Goal: Task Accomplishment & Management: Manage account settings

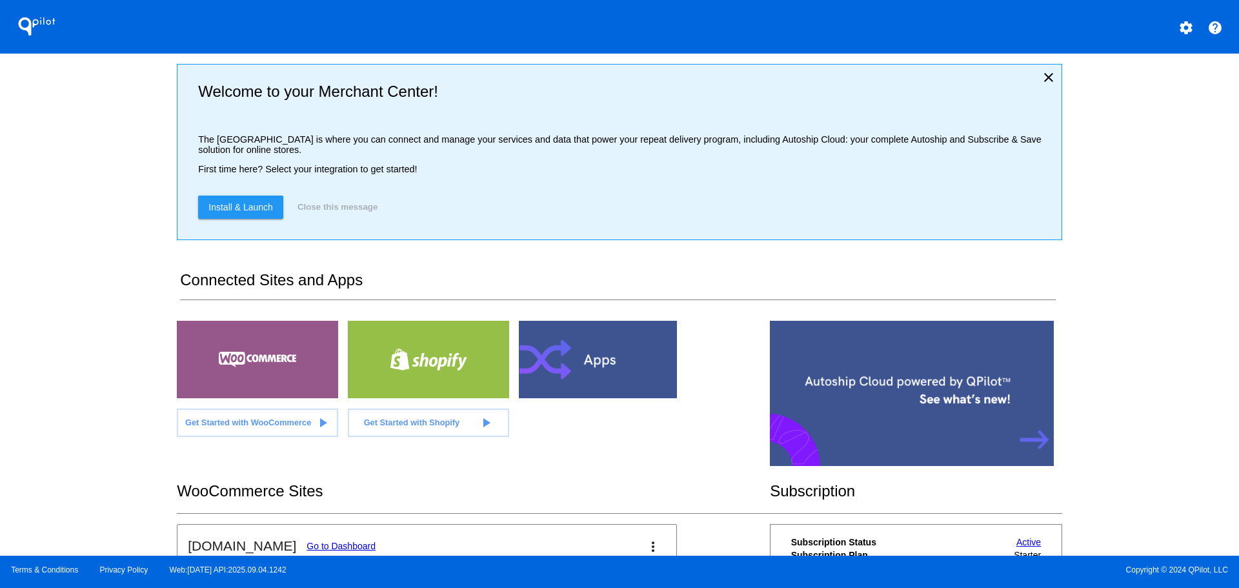
click at [1208, 25] on mat-icon "help" at bounding box center [1214, 27] width 15 height 15
click at [1195, 26] on button "settings" at bounding box center [1186, 27] width 26 height 26
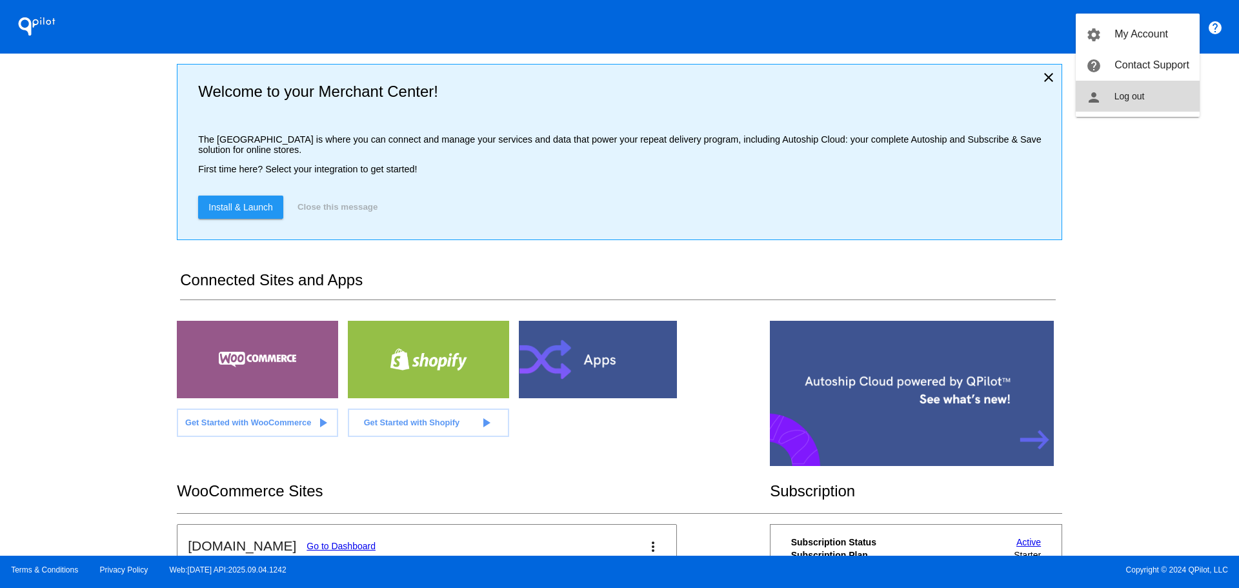
click at [1140, 104] on button "person Log out" at bounding box center [1137, 96] width 124 height 31
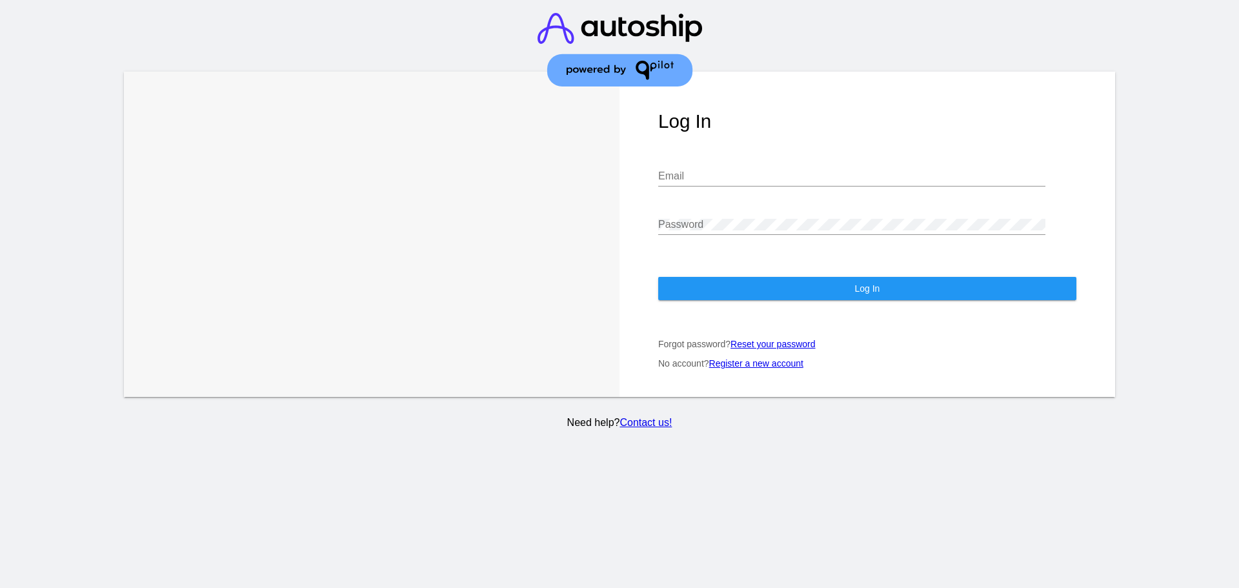
click at [899, 165] on div "Email" at bounding box center [851, 171] width 387 height 29
click at [899, 180] on input "Email" at bounding box center [851, 176] width 387 height 12
type input "[EMAIL_ADDRESS][DOMAIN_NAME]"
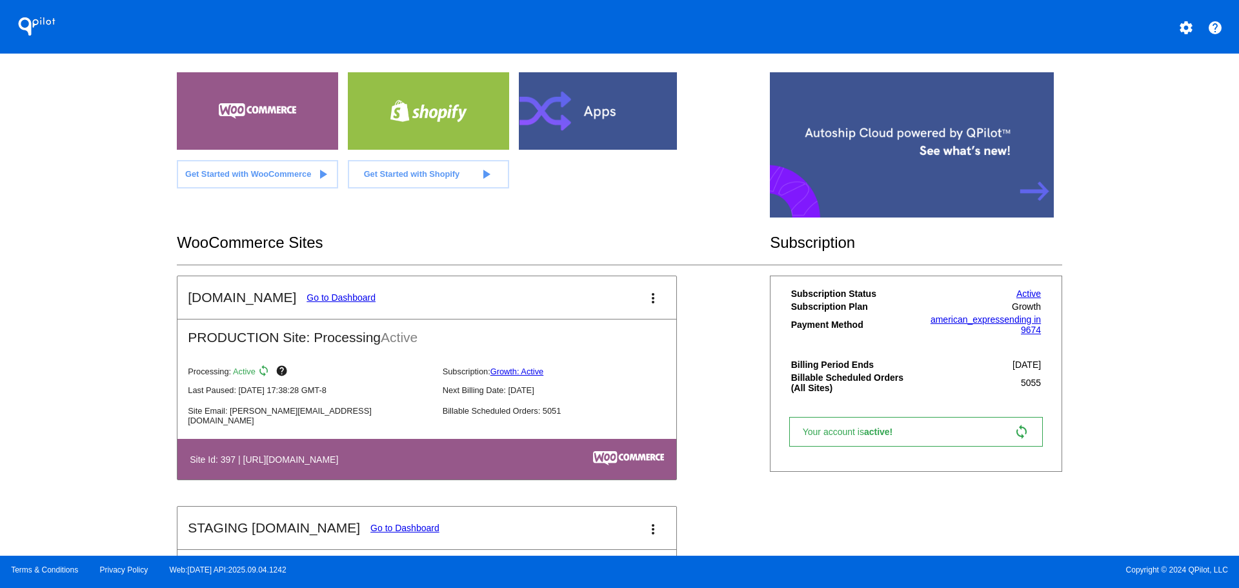
scroll to position [258, 0]
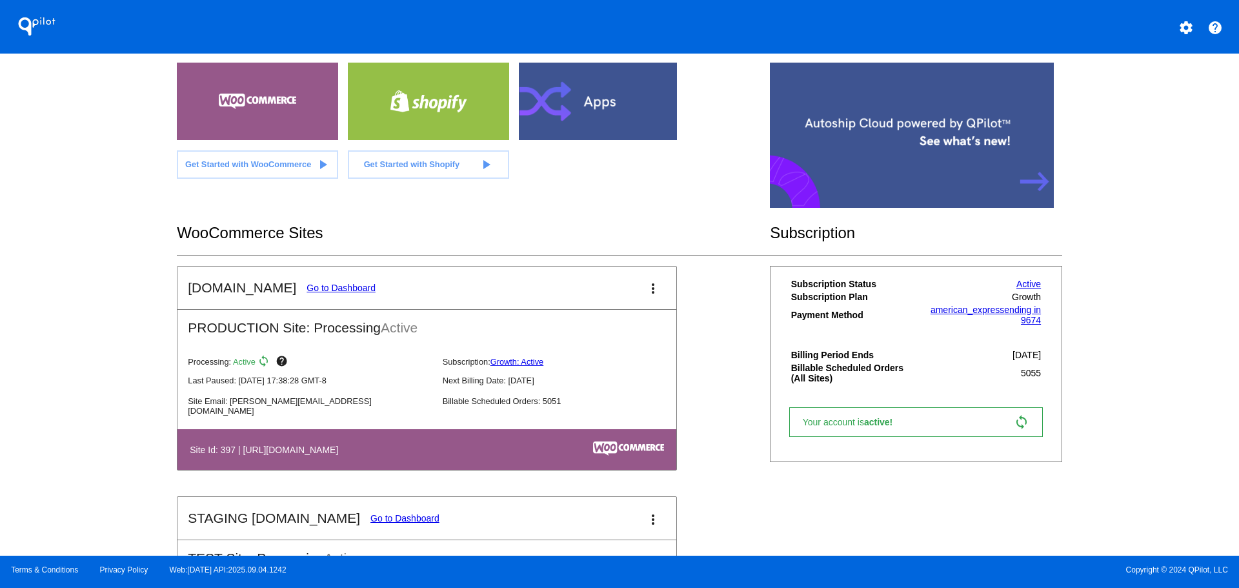
click at [332, 293] on link "Go to Dashboard" at bounding box center [340, 288] width 69 height 10
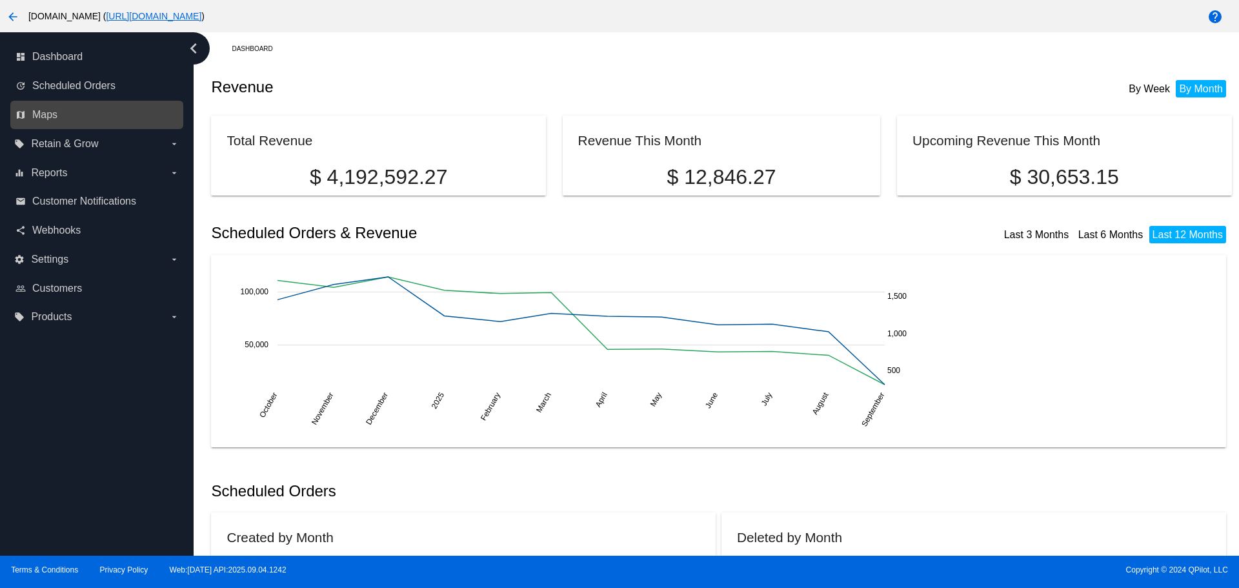
click at [127, 112] on link "map Maps" at bounding box center [97, 115] width 164 height 21
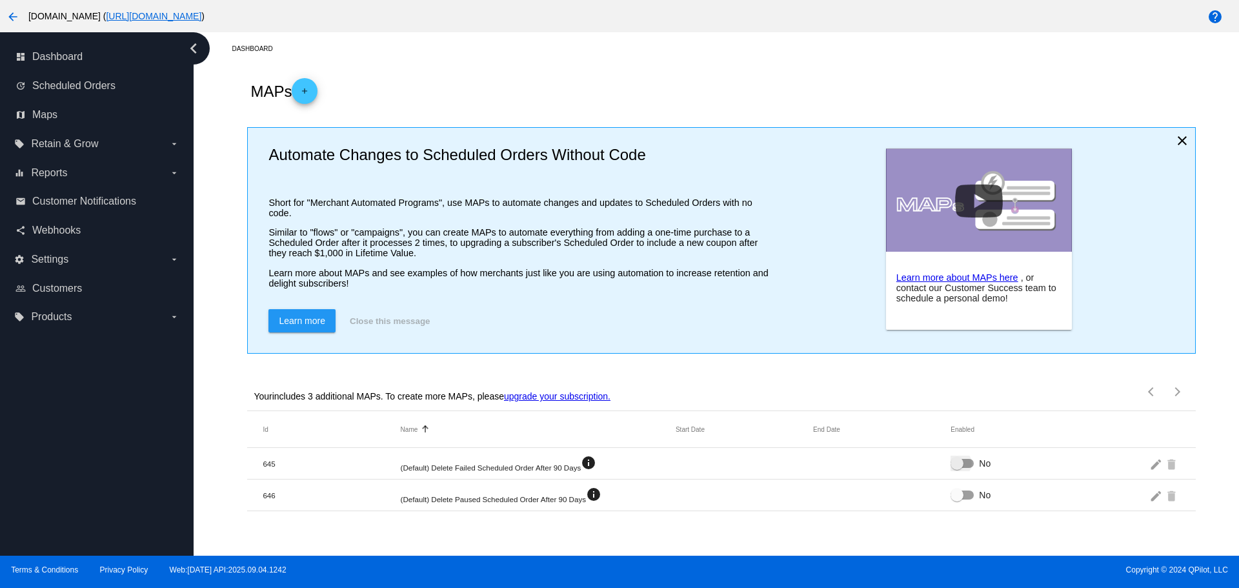
click at [967, 468] on div at bounding box center [961, 463] width 23 height 9
click at [957, 468] on input "No" at bounding box center [956, 468] width 1 height 1
checkbox input "true"
click at [968, 499] on div at bounding box center [961, 494] width 23 height 9
click at [957, 500] on input "No" at bounding box center [956, 499] width 1 height 1
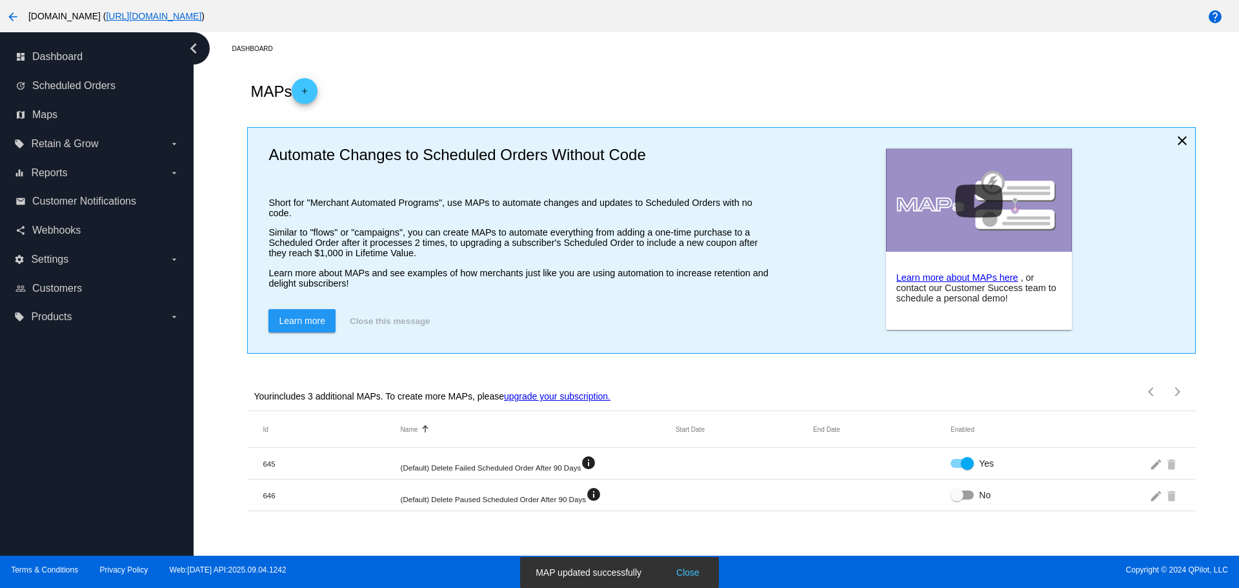
checkbox input "true"
click at [1149, 473] on mat-icon "edit" at bounding box center [1156, 463] width 15 height 20
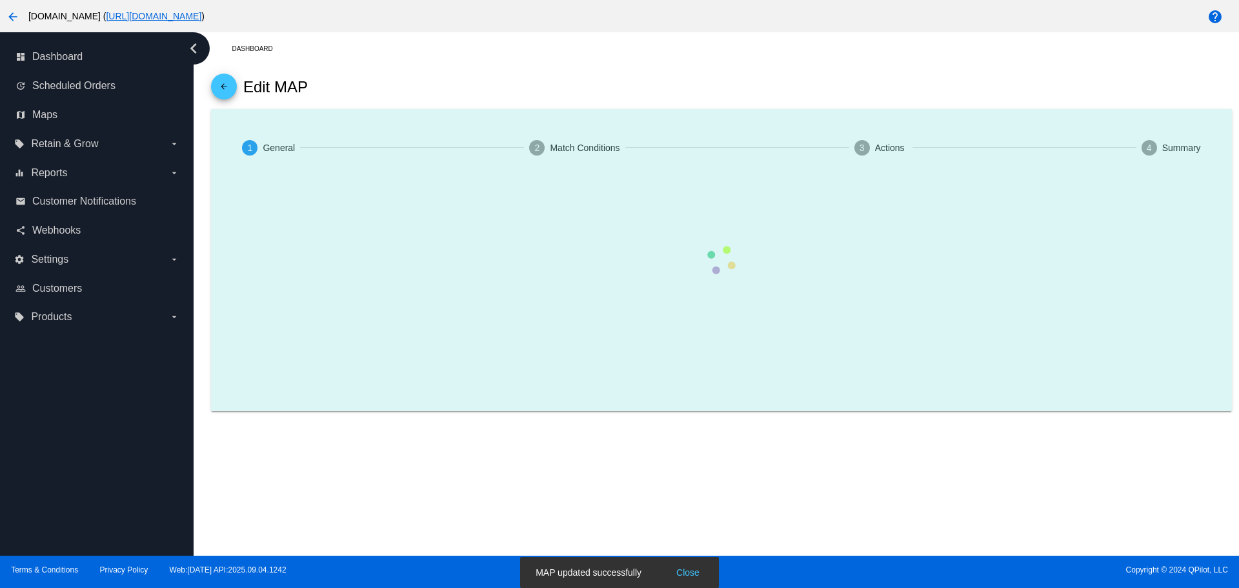
type input "(Default) Delete Failed Scheduled Order After 90 Days"
checkbox input "true"
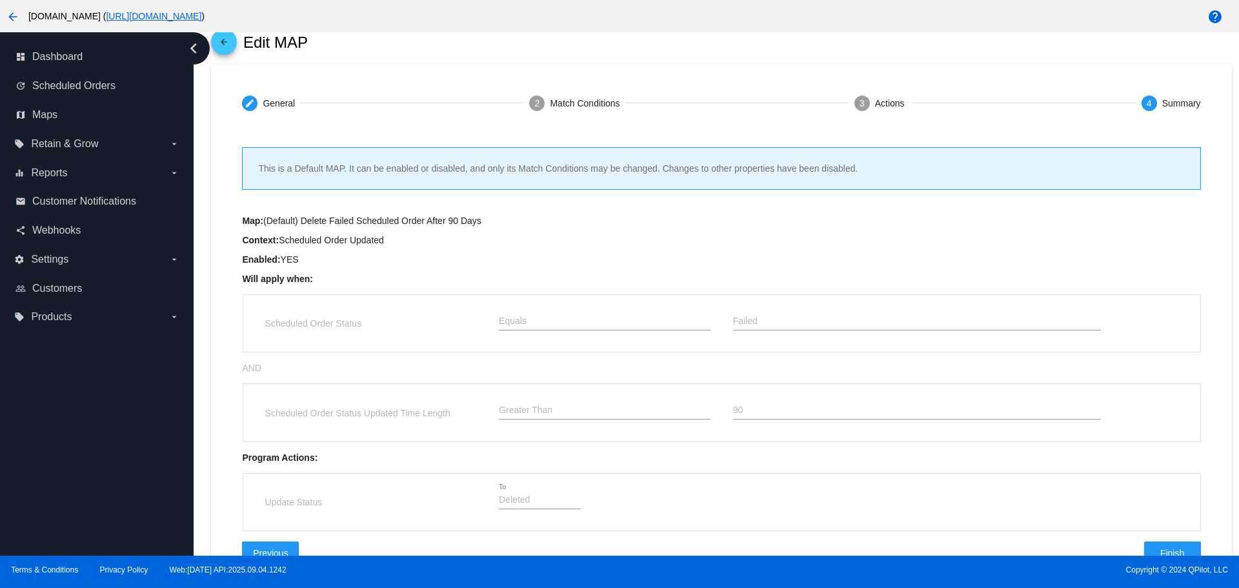
scroll to position [101, 0]
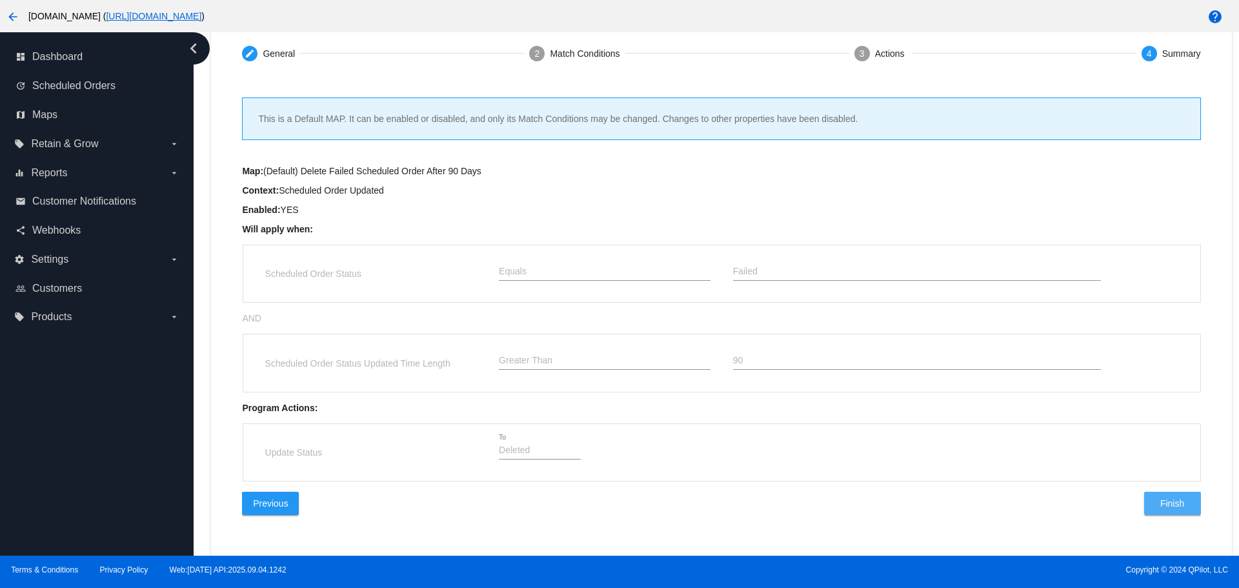
click at [1160, 507] on span "Finish" at bounding box center [1172, 503] width 24 height 10
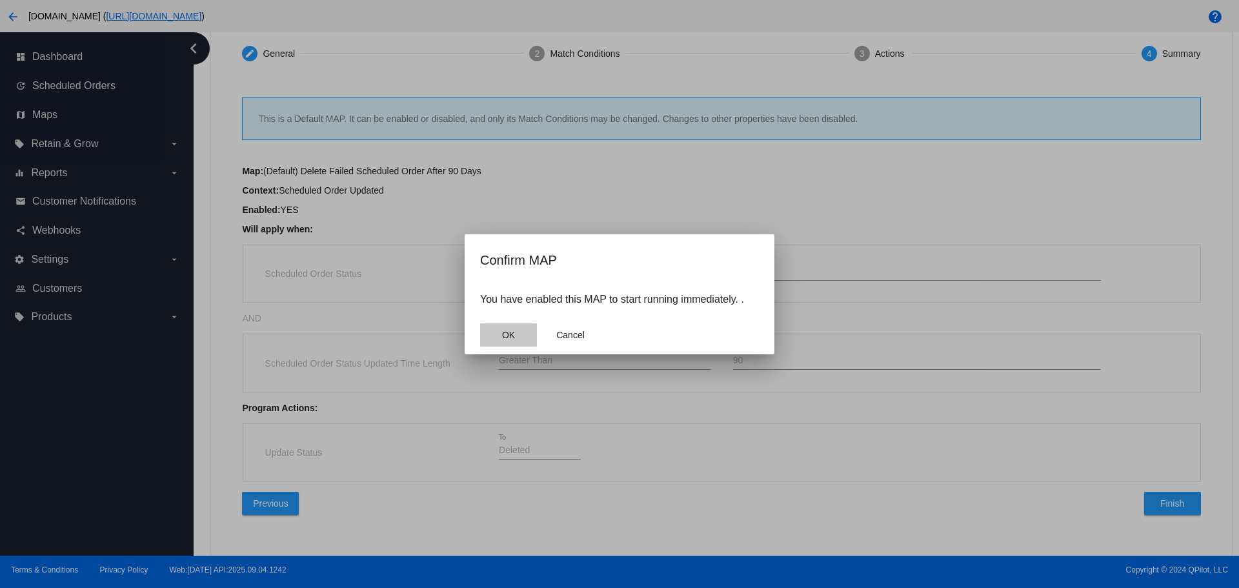
click at [521, 334] on button "OK" at bounding box center [508, 334] width 57 height 23
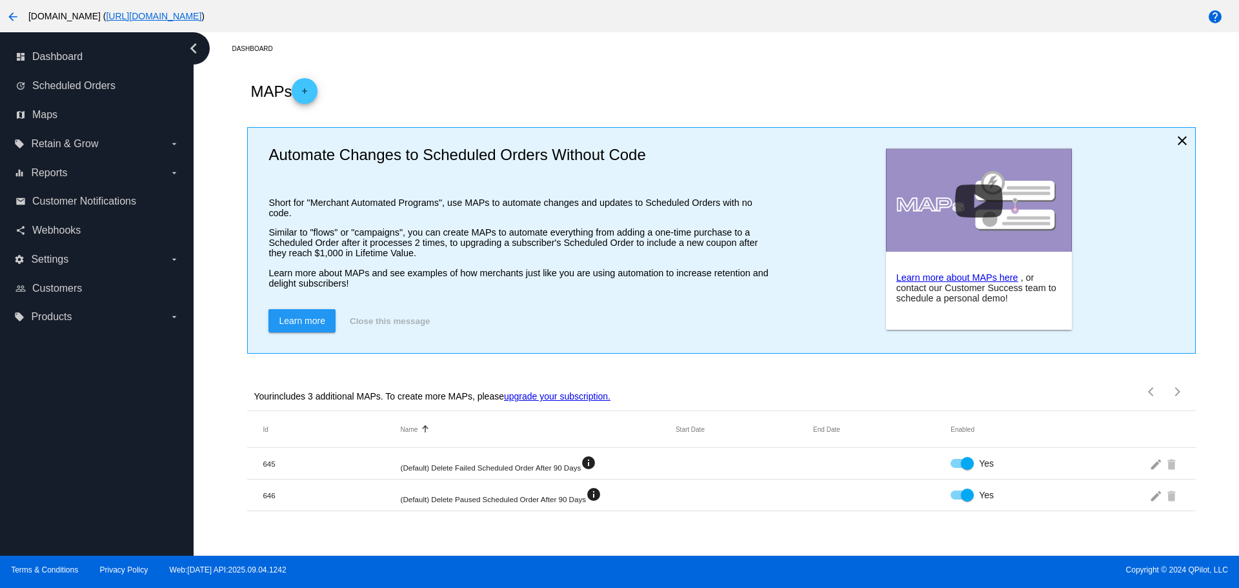
click at [1153, 505] on mat-icon "edit" at bounding box center [1156, 495] width 15 height 20
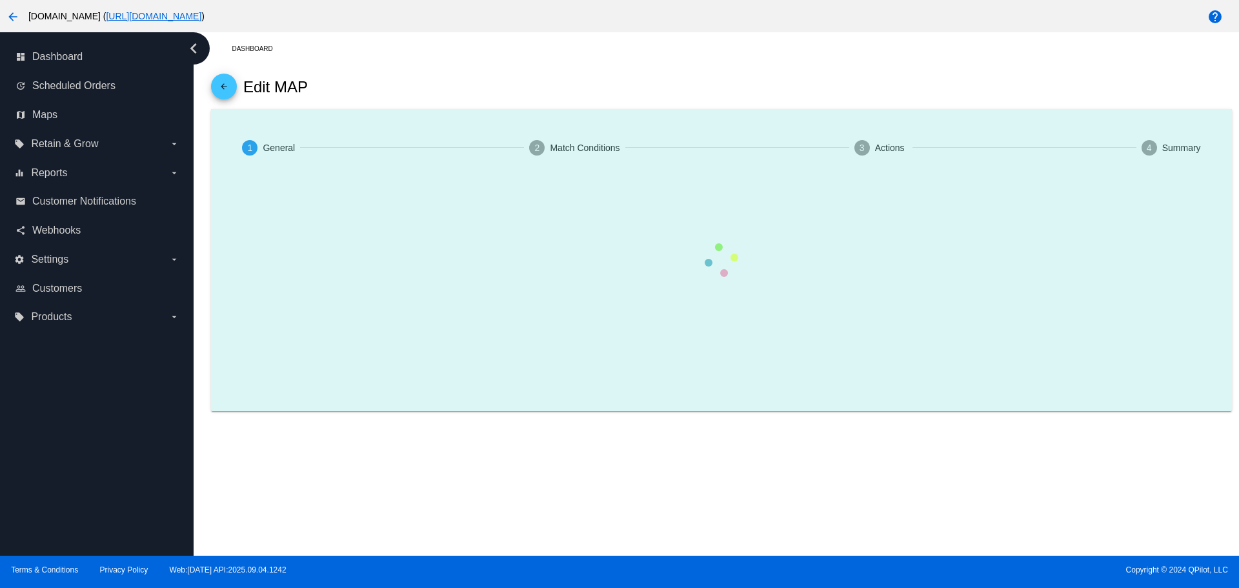
type input "(Default) Delete Paused Scheduled Order After 90 Days"
checkbox input "true"
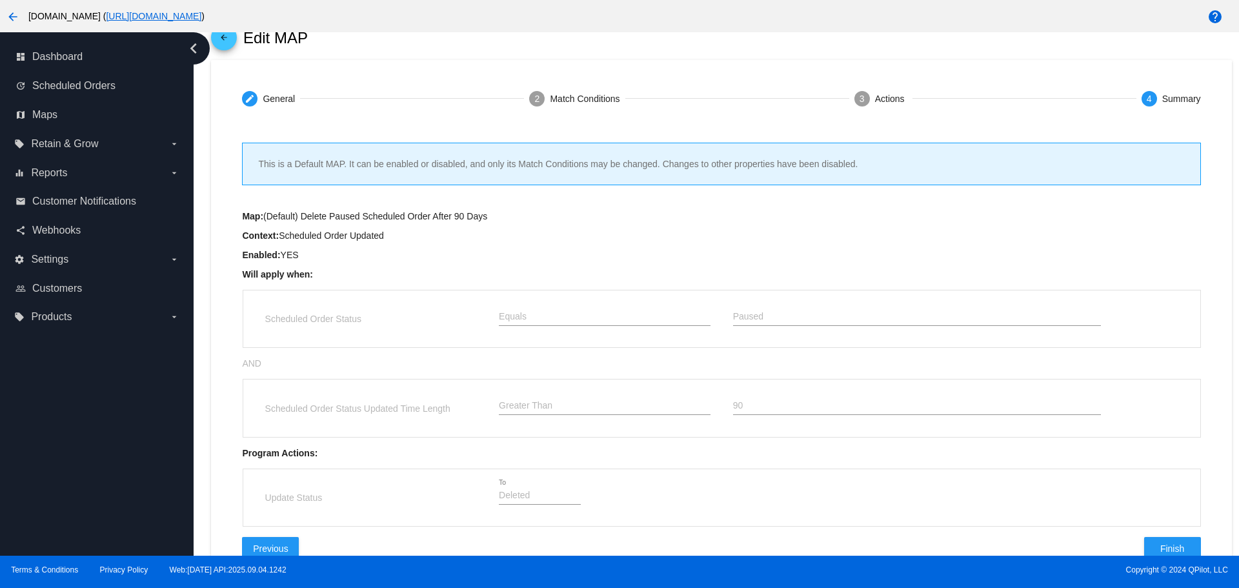
scroll to position [101, 0]
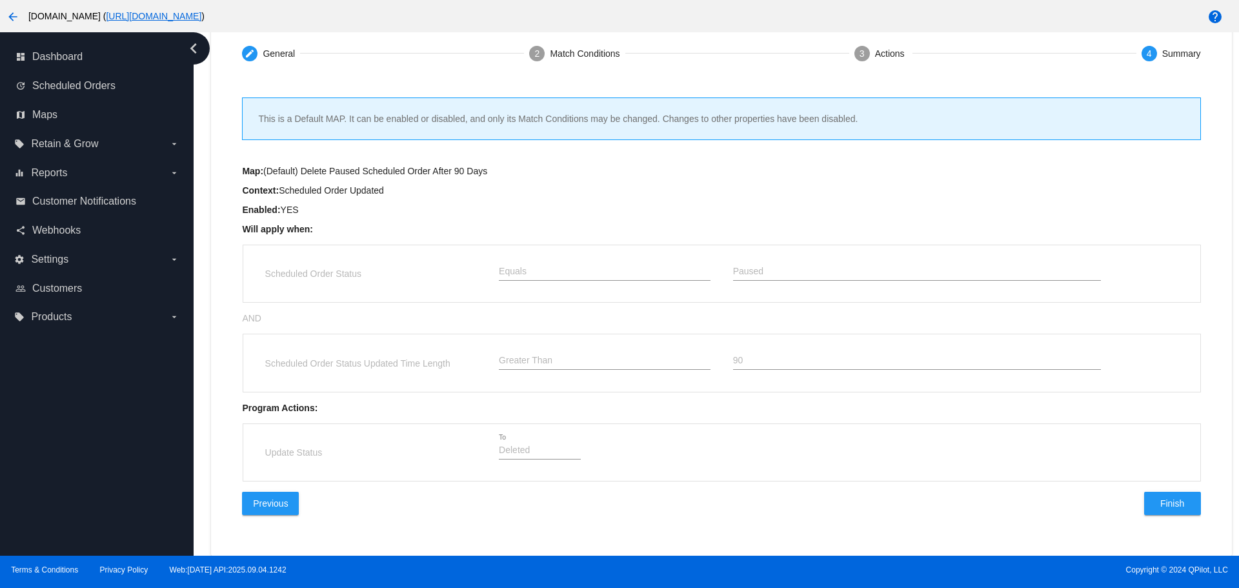
click at [1160, 500] on span "Finish" at bounding box center [1172, 503] width 24 height 10
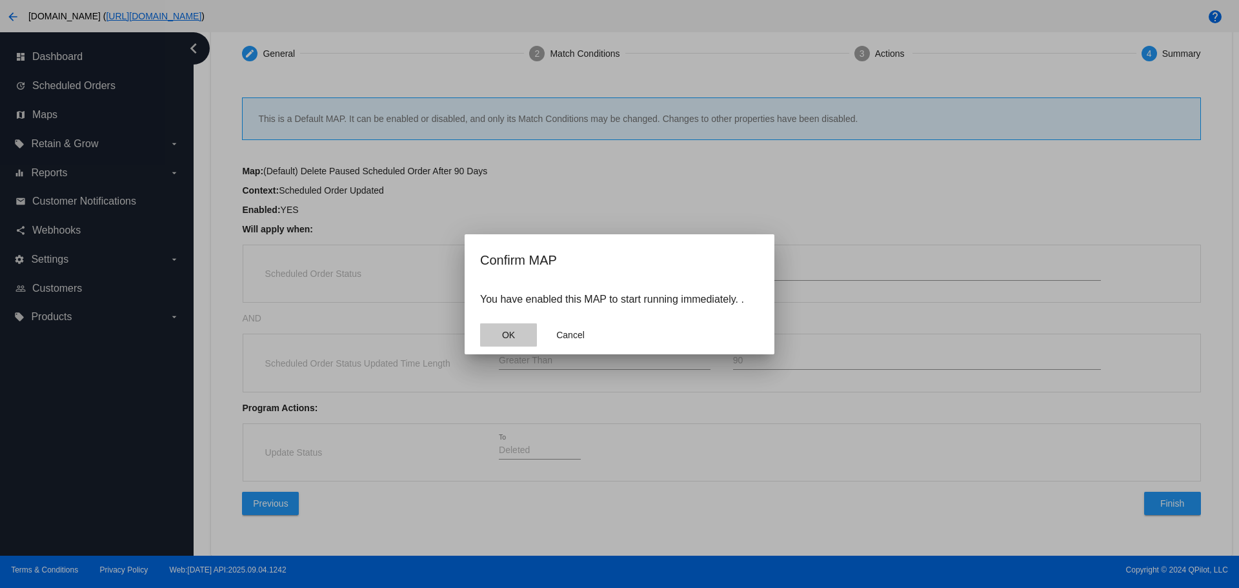
click at [495, 334] on button "OK" at bounding box center [508, 334] width 57 height 23
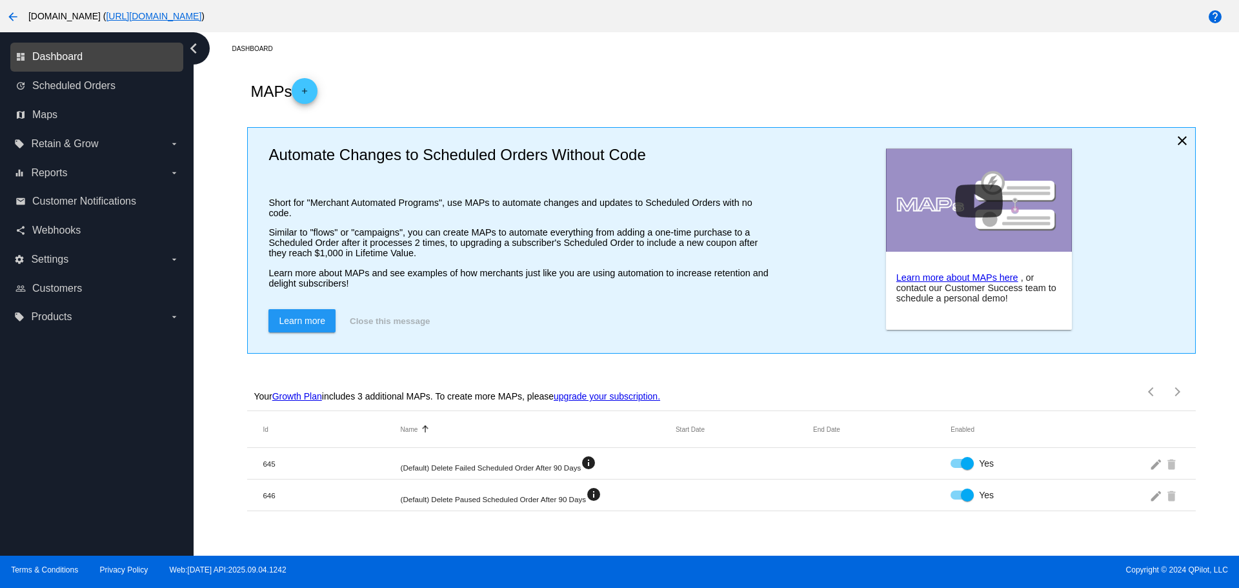
click at [75, 57] on span "Dashboard" at bounding box center [57, 57] width 50 height 12
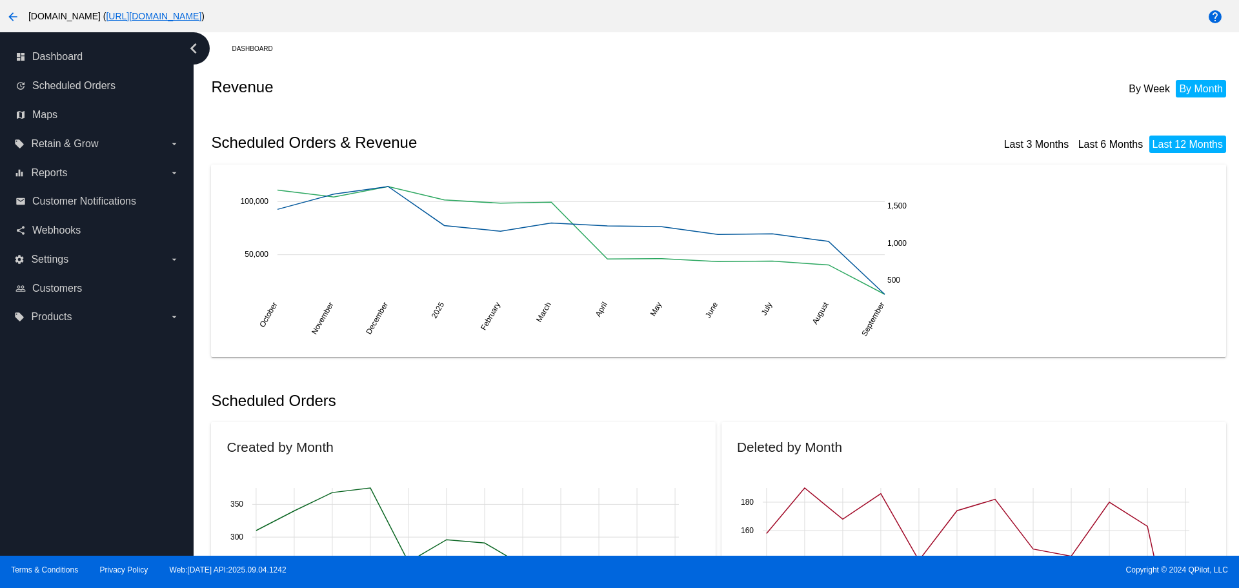
click at [8, 17] on mat-icon "arrow_back" at bounding box center [12, 16] width 15 height 15
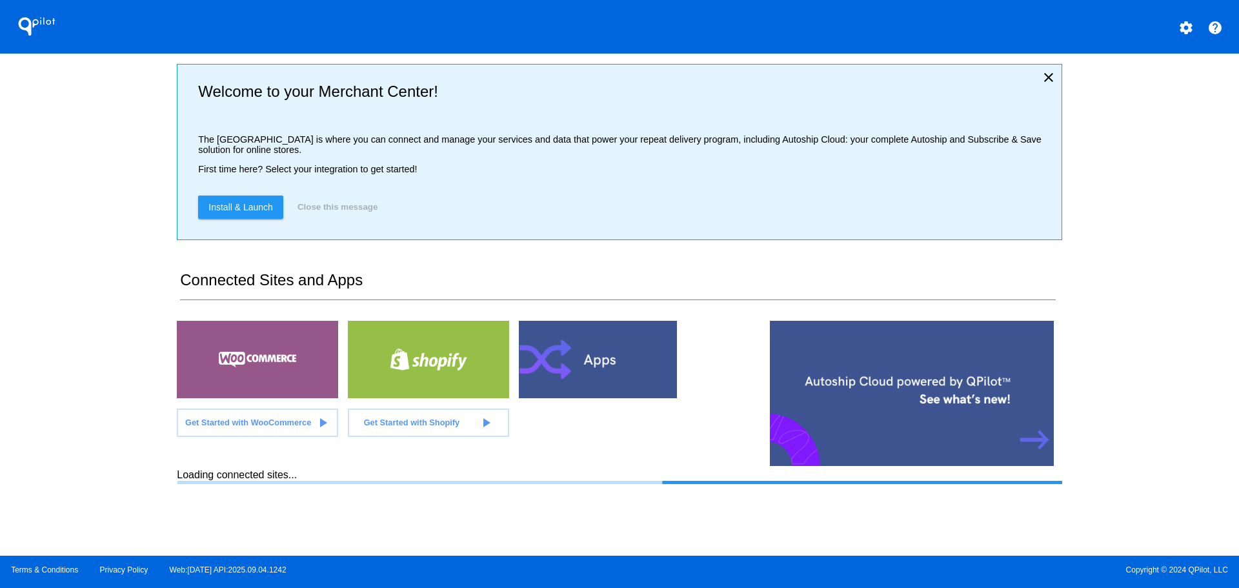
click at [1192, 25] on mat-icon "settings" at bounding box center [1185, 27] width 15 height 15
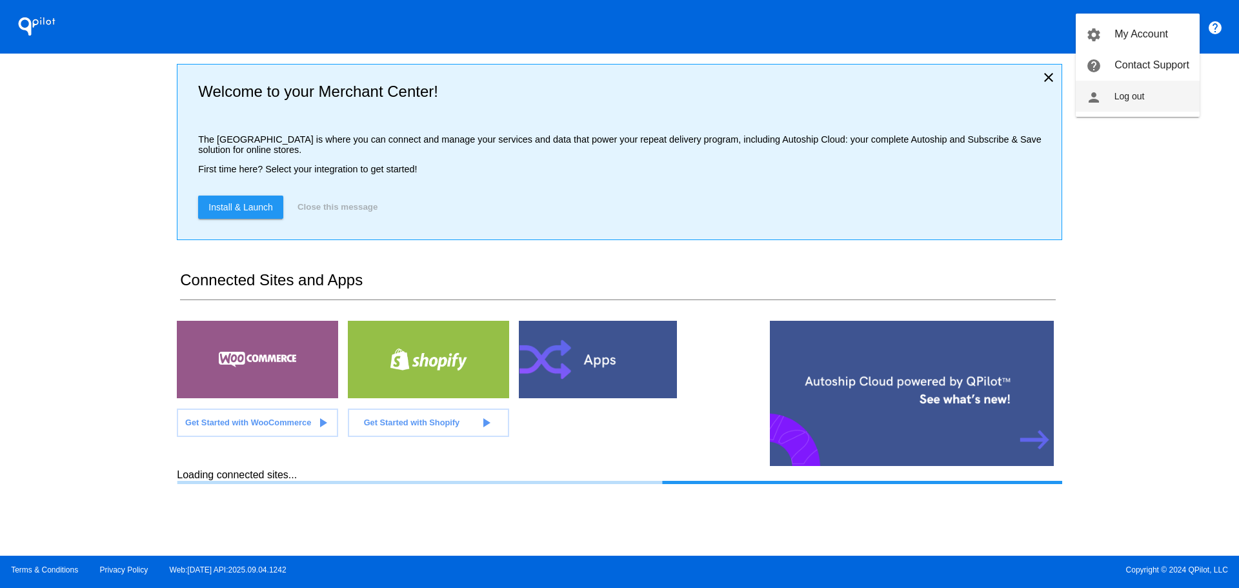
click at [1143, 101] on span "Log out" at bounding box center [1129, 96] width 30 height 10
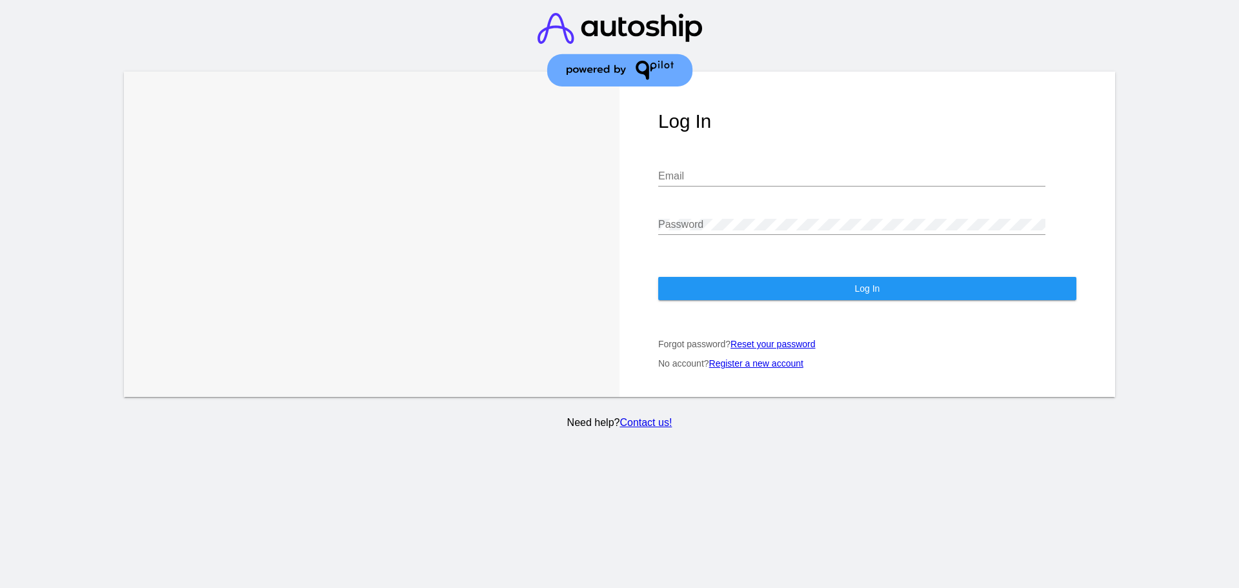
click at [815, 177] on input "Email" at bounding box center [851, 176] width 387 height 12
type input "[PERSON_NAME][EMAIL_ADDRESS][DOMAIN_NAME]"
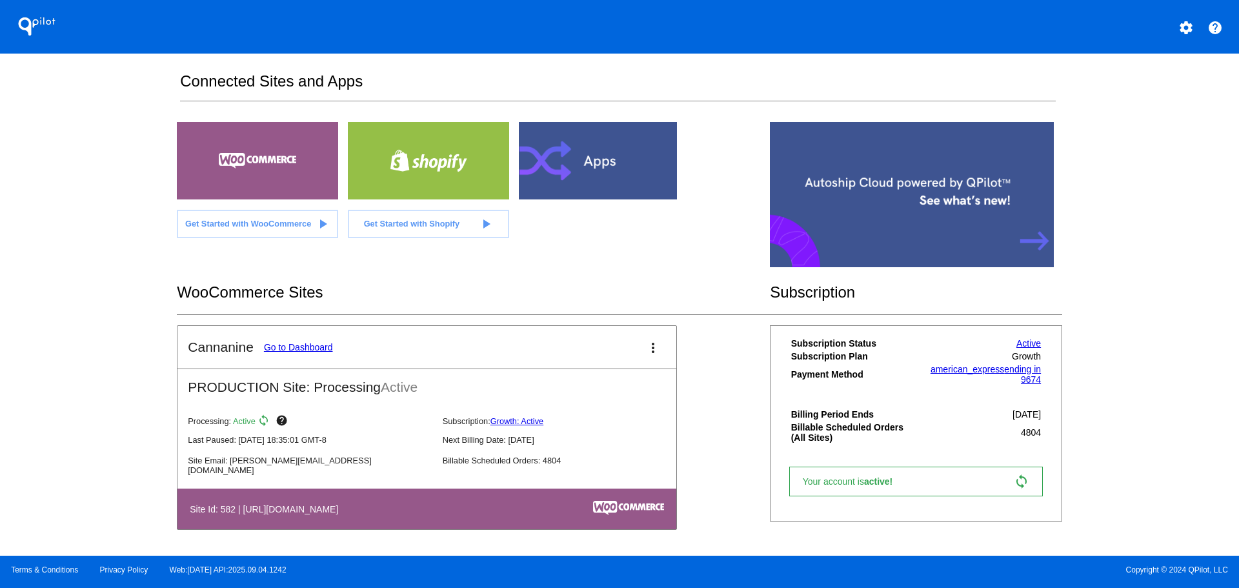
scroll to position [207, 0]
click at [309, 349] on link "Go to Dashboard" at bounding box center [298, 347] width 69 height 10
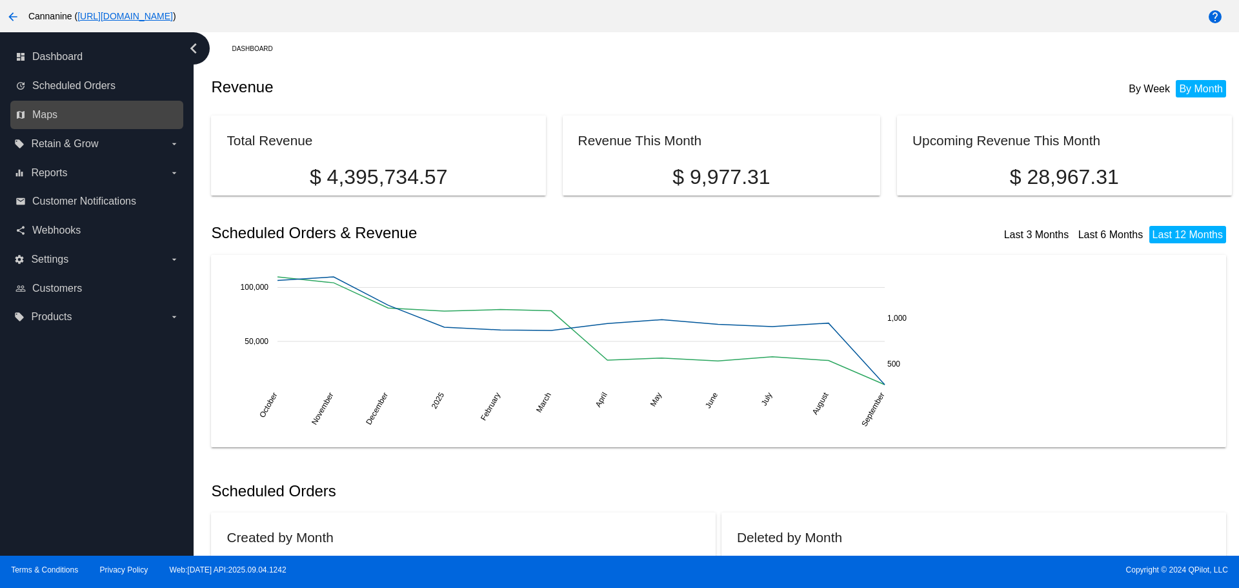
click at [110, 112] on link "map Maps" at bounding box center [97, 115] width 164 height 21
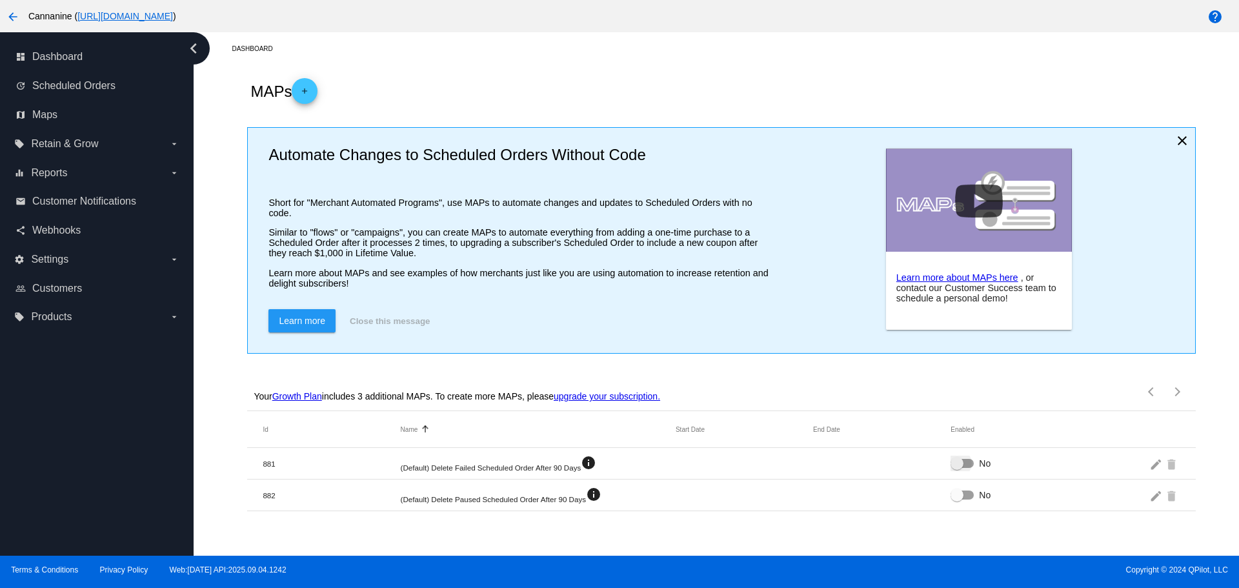
click at [968, 468] on div at bounding box center [961, 463] width 23 height 9
click at [957, 468] on input "No" at bounding box center [956, 468] width 1 height 1
checkbox input "true"
click at [964, 499] on div at bounding box center [961, 494] width 23 height 9
click at [957, 500] on input "No" at bounding box center [956, 499] width 1 height 1
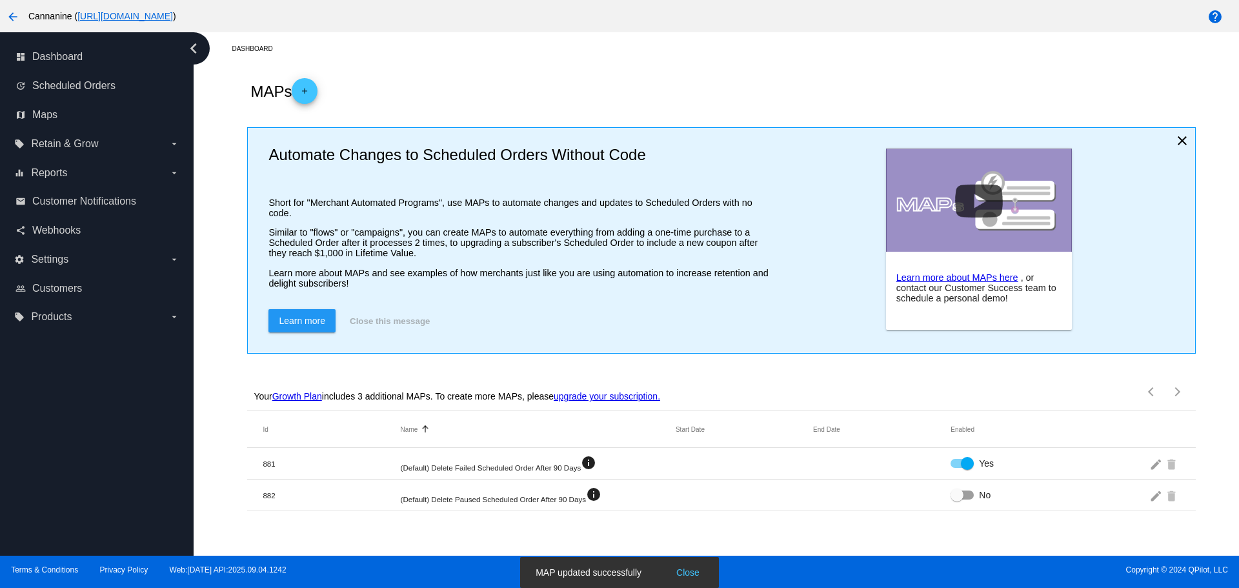
checkbox input "true"
click at [1153, 473] on mat-icon "edit" at bounding box center [1156, 463] width 15 height 20
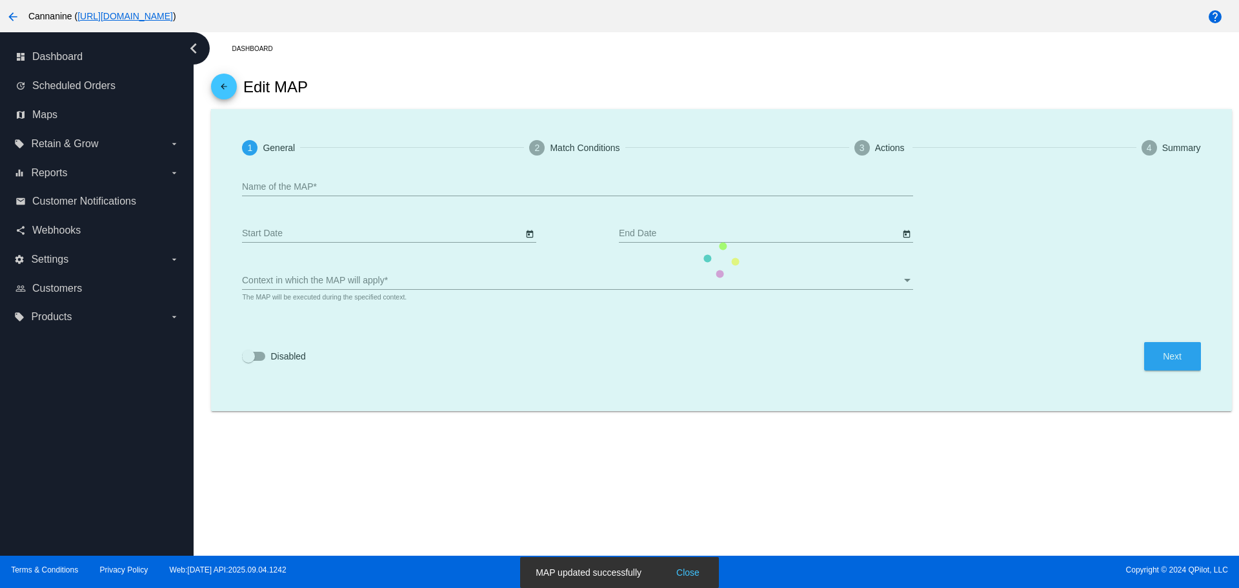
type input "(Default) Delete Failed Scheduled Order After 90 Days"
checkbox input "true"
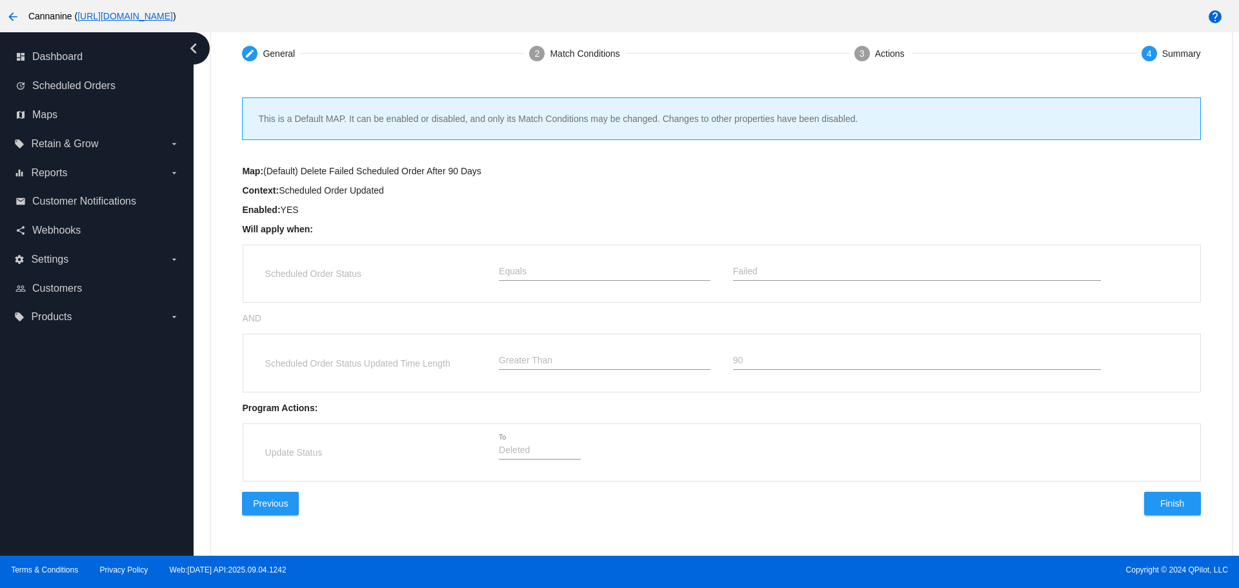
scroll to position [101, 0]
click at [1165, 499] on span "Finish" at bounding box center [1172, 503] width 24 height 10
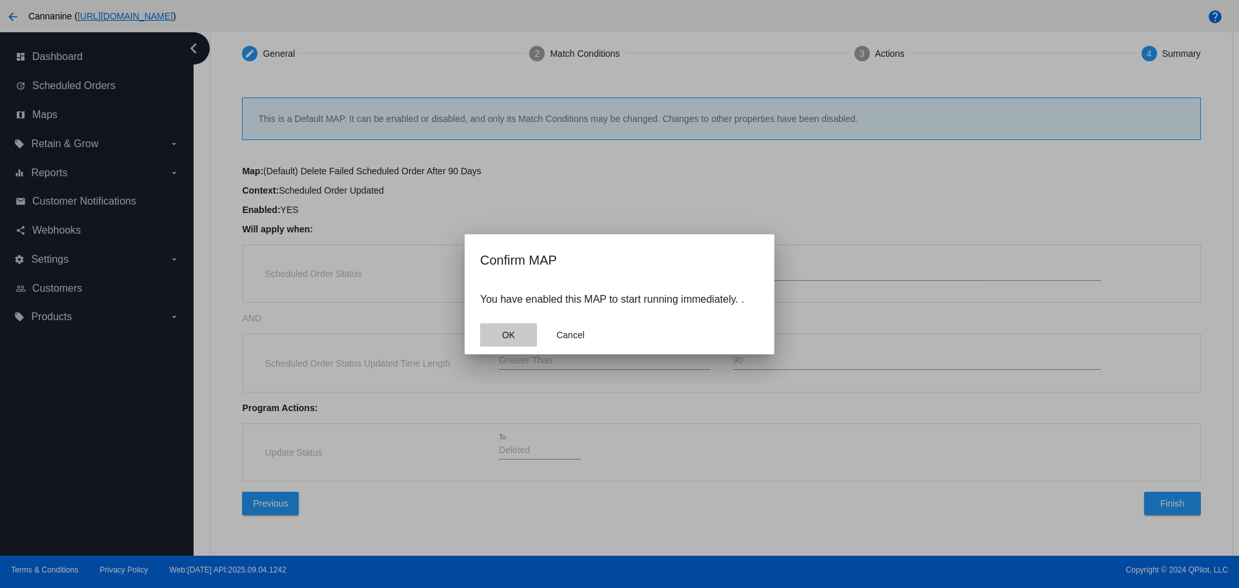
click at [516, 341] on button "OK" at bounding box center [508, 334] width 57 height 23
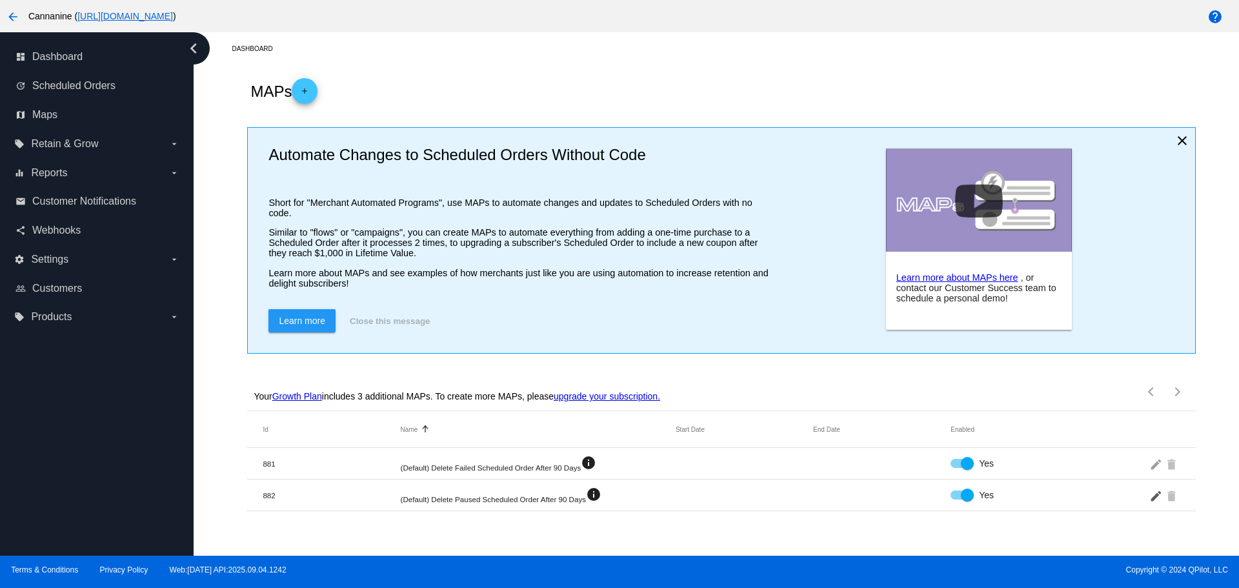
click at [1155, 505] on mat-icon "edit" at bounding box center [1156, 495] width 15 height 20
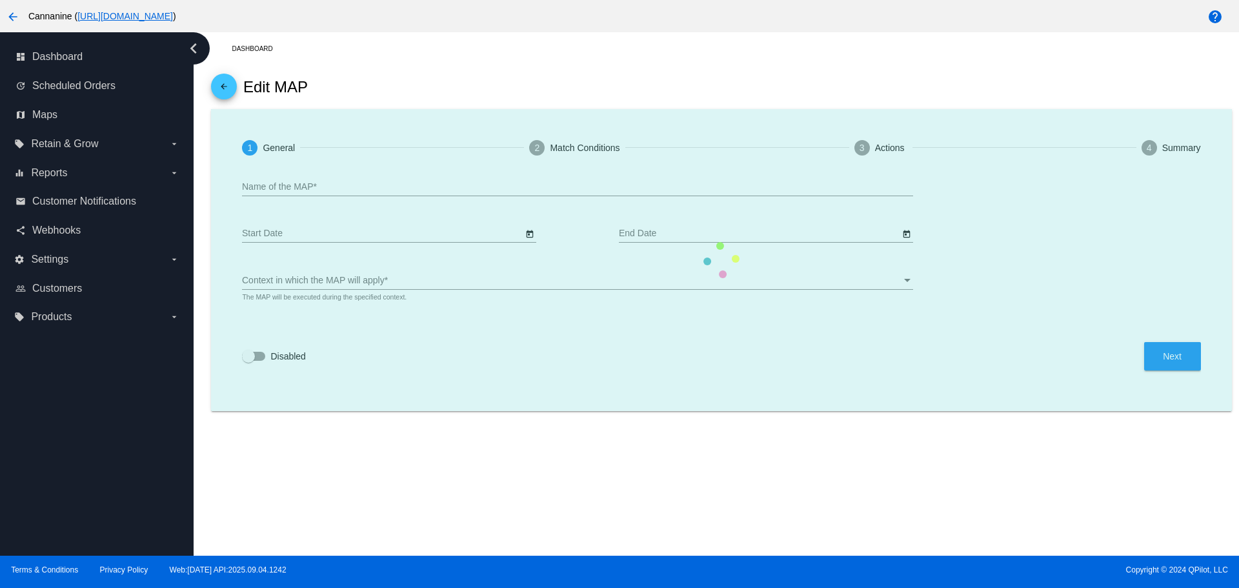
type input "(Default) Delete Paused Scheduled Order After 90 Days"
checkbox input "true"
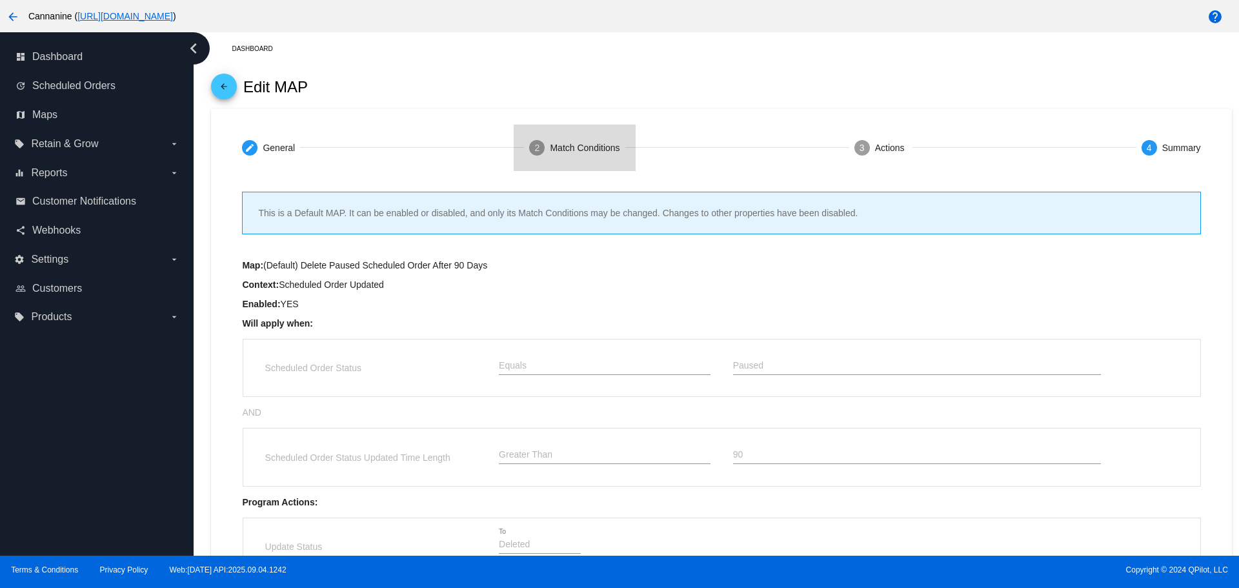
click at [543, 148] on mat-step-header "2 Match Conditions" at bounding box center [573, 148] width 121 height 46
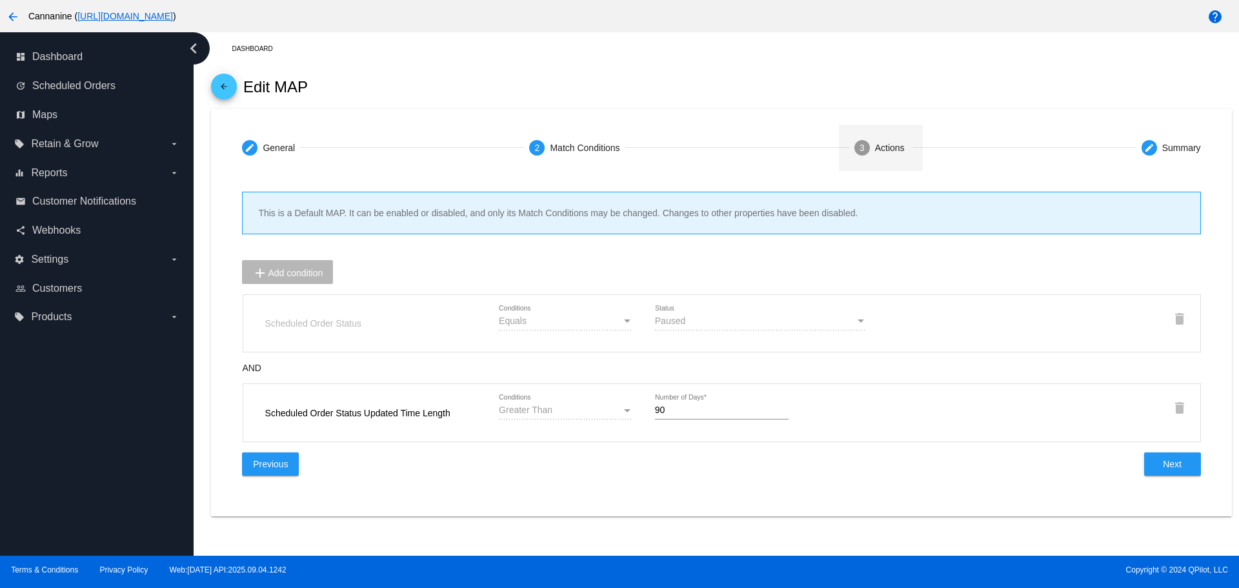
click at [859, 155] on div "3" at bounding box center [861, 147] width 15 height 15
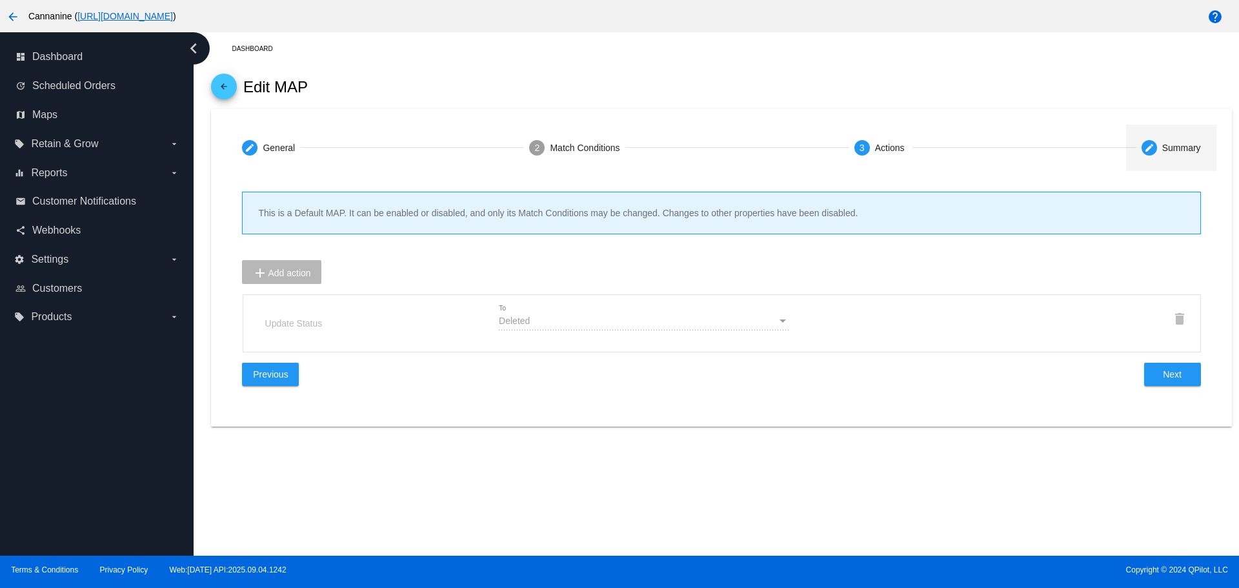
click at [1173, 151] on div "Summary" at bounding box center [1181, 148] width 39 height 10
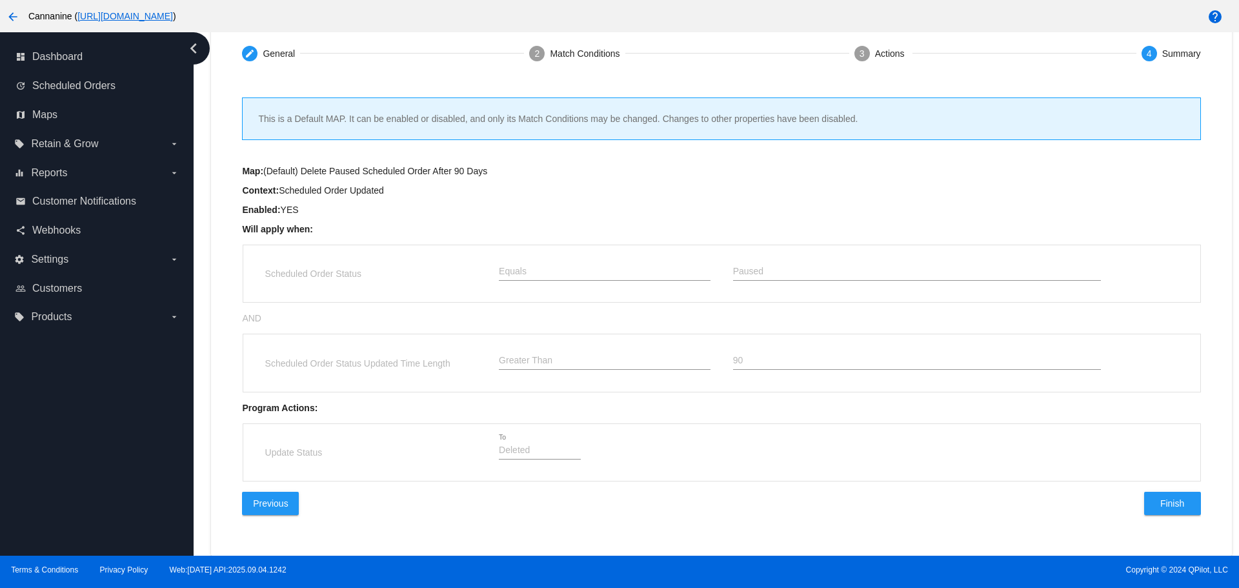
scroll to position [101, 0]
click at [1144, 508] on button "Finish" at bounding box center [1172, 503] width 57 height 23
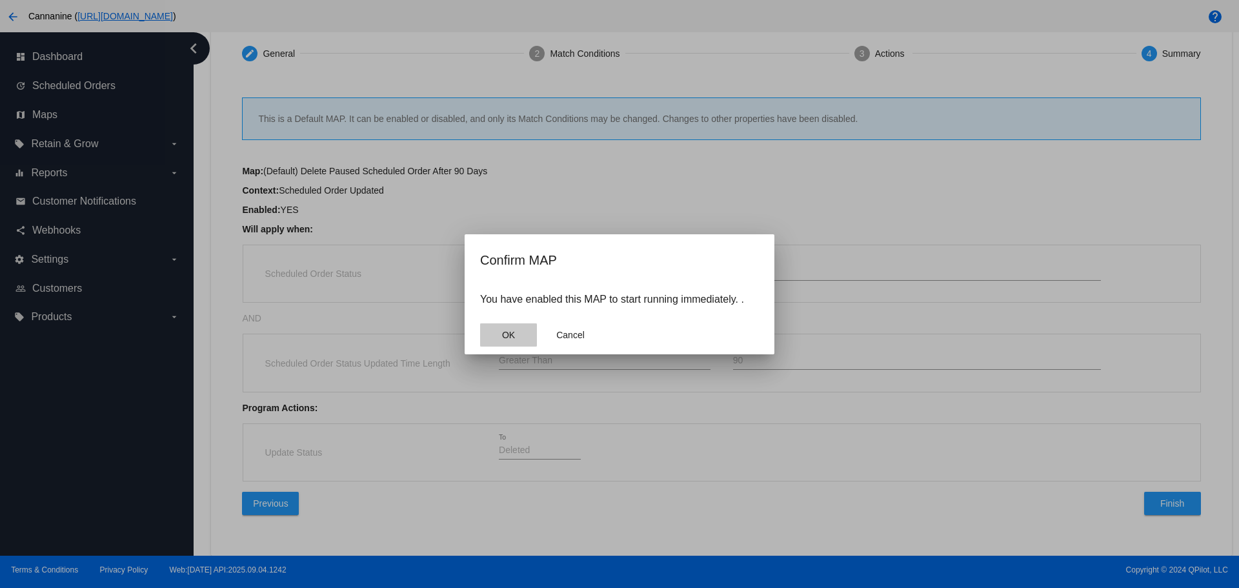
click at [521, 340] on button "OK" at bounding box center [508, 334] width 57 height 23
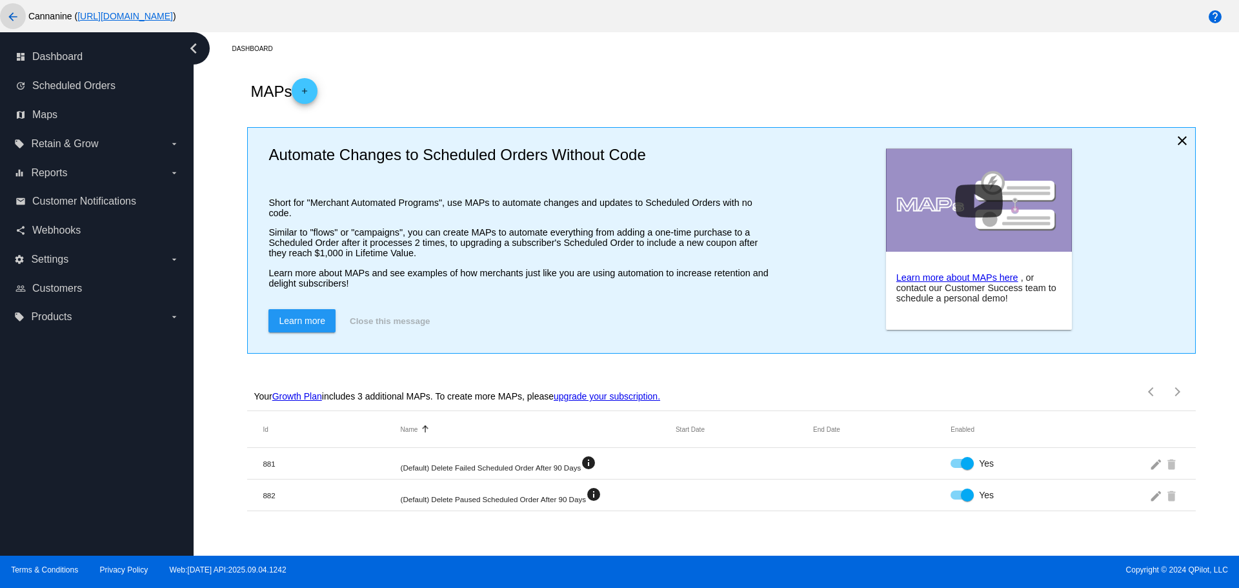
click at [14, 19] on mat-icon "arrow_back" at bounding box center [12, 16] width 15 height 15
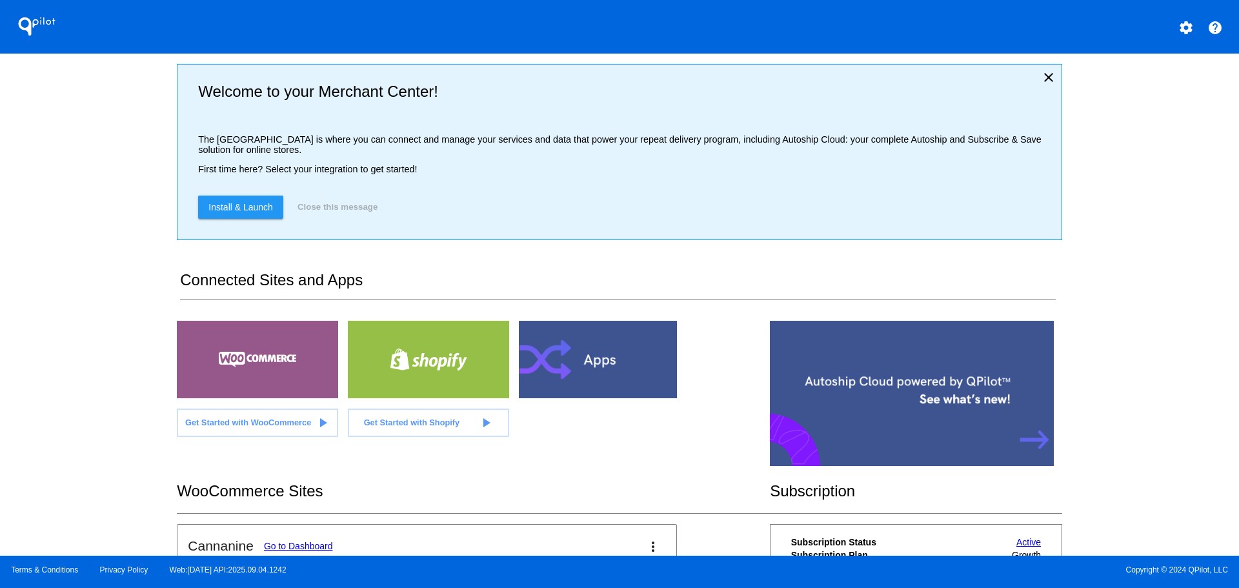
click at [1183, 31] on mat-icon "settings" at bounding box center [1185, 27] width 15 height 15
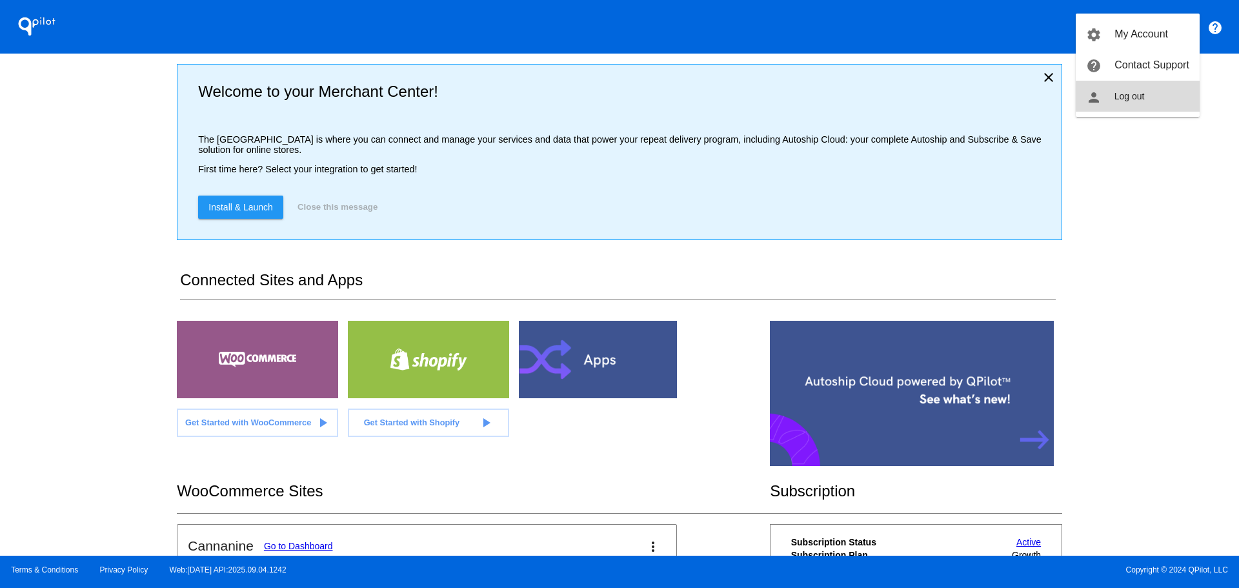
click at [1149, 89] on button "person Log out" at bounding box center [1137, 96] width 124 height 31
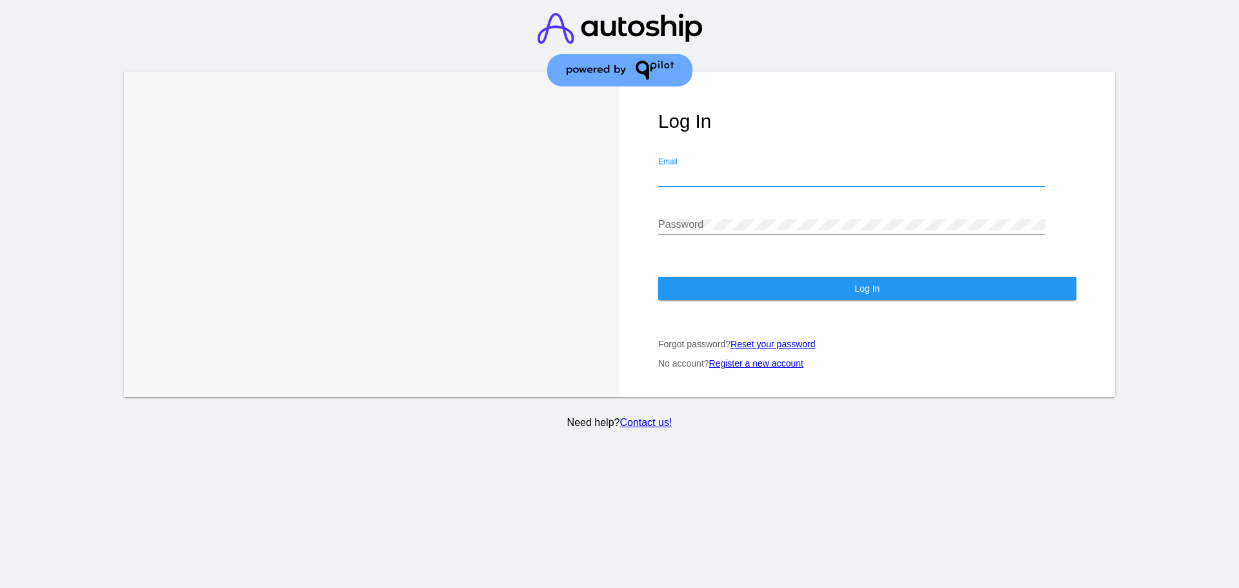
click at [770, 178] on input "Email" at bounding box center [851, 176] width 387 height 12
type input "[EMAIL_ADDRESS][DOMAIN_NAME]"
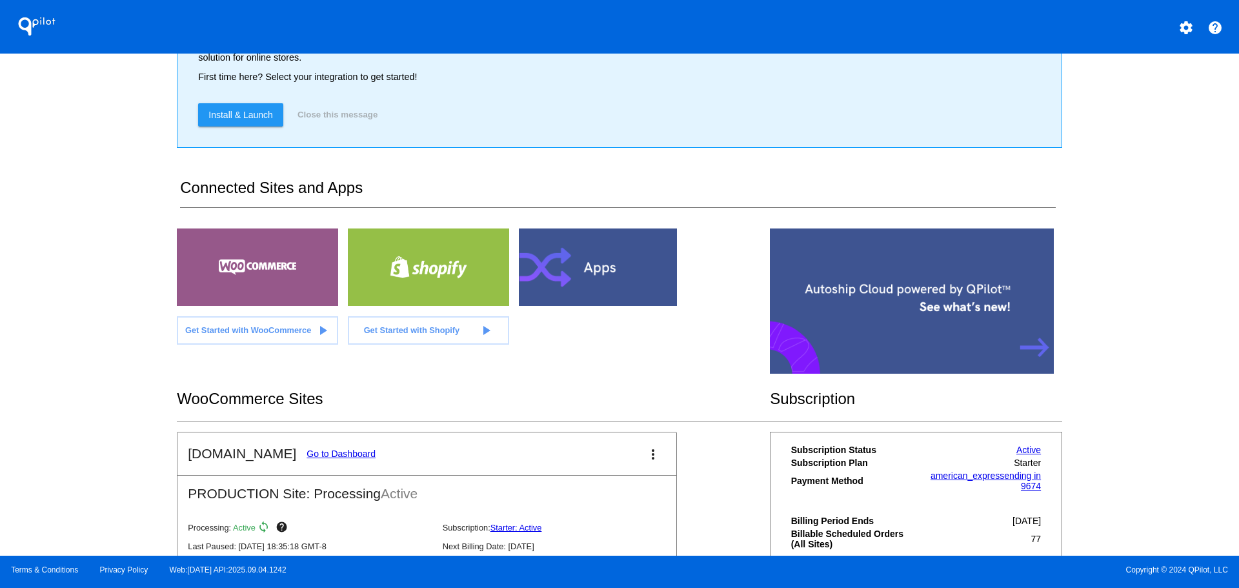
scroll to position [207, 0]
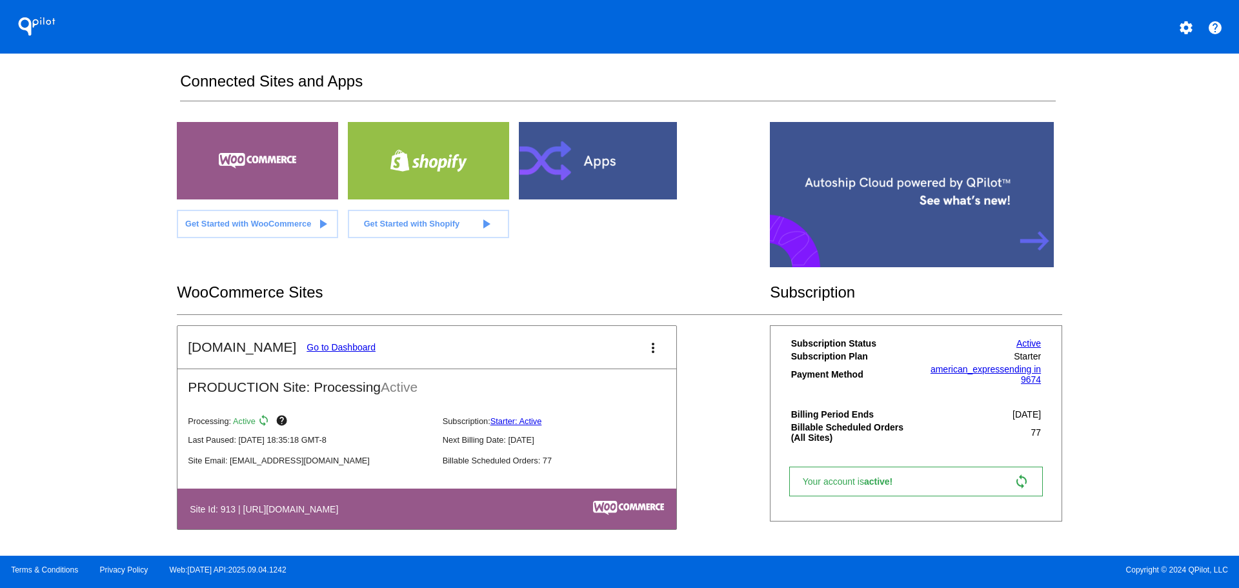
click at [350, 343] on link "Go to Dashboard" at bounding box center [340, 347] width 69 height 10
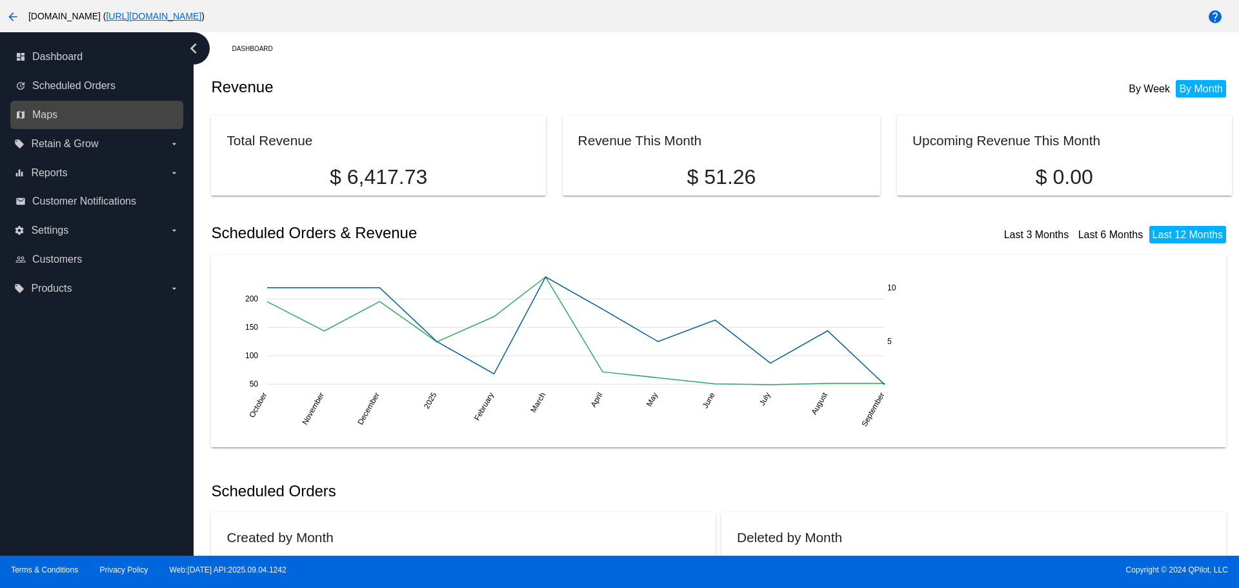
click at [86, 114] on link "map Maps" at bounding box center [97, 115] width 164 height 21
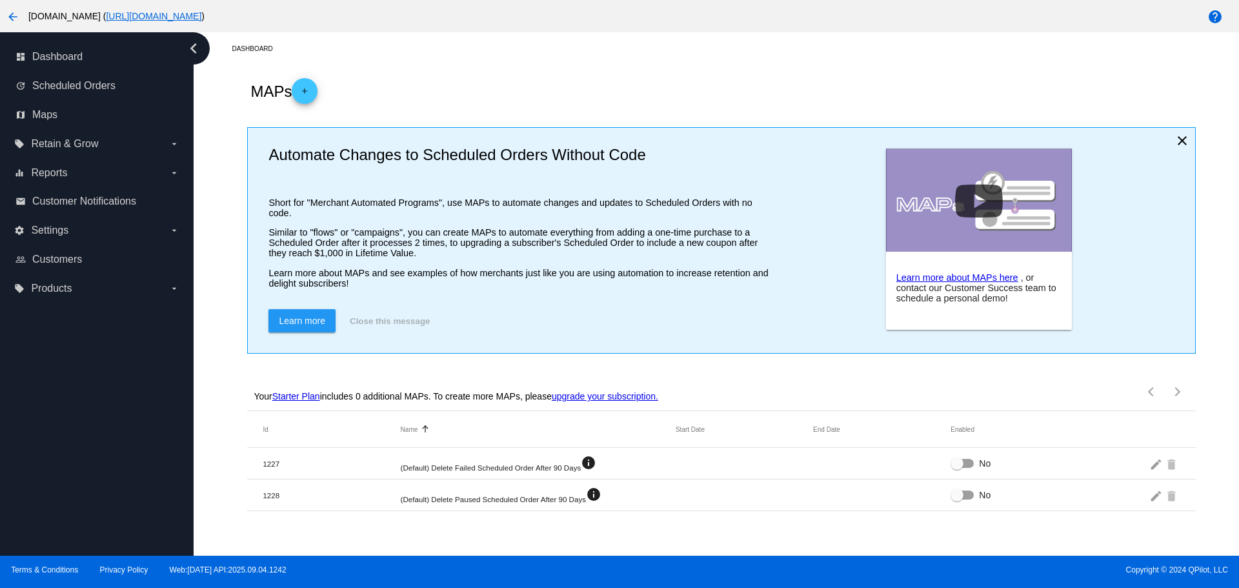
click at [961, 470] on div at bounding box center [956, 463] width 13 height 13
click at [957, 468] on input "No" at bounding box center [956, 468] width 1 height 1
checkbox input "true"
click at [970, 503] on label "No" at bounding box center [970, 494] width 40 height 15
click at [957, 500] on input "No" at bounding box center [956, 499] width 1 height 1
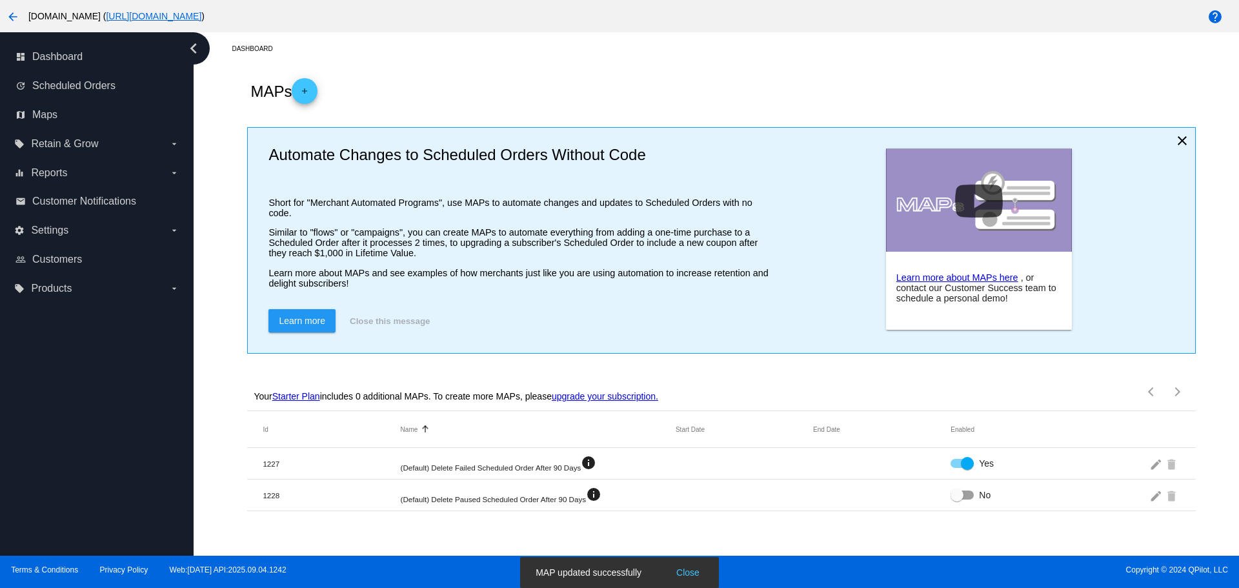
checkbox input "true"
click at [1151, 473] on mat-icon "edit" at bounding box center [1156, 463] width 15 height 20
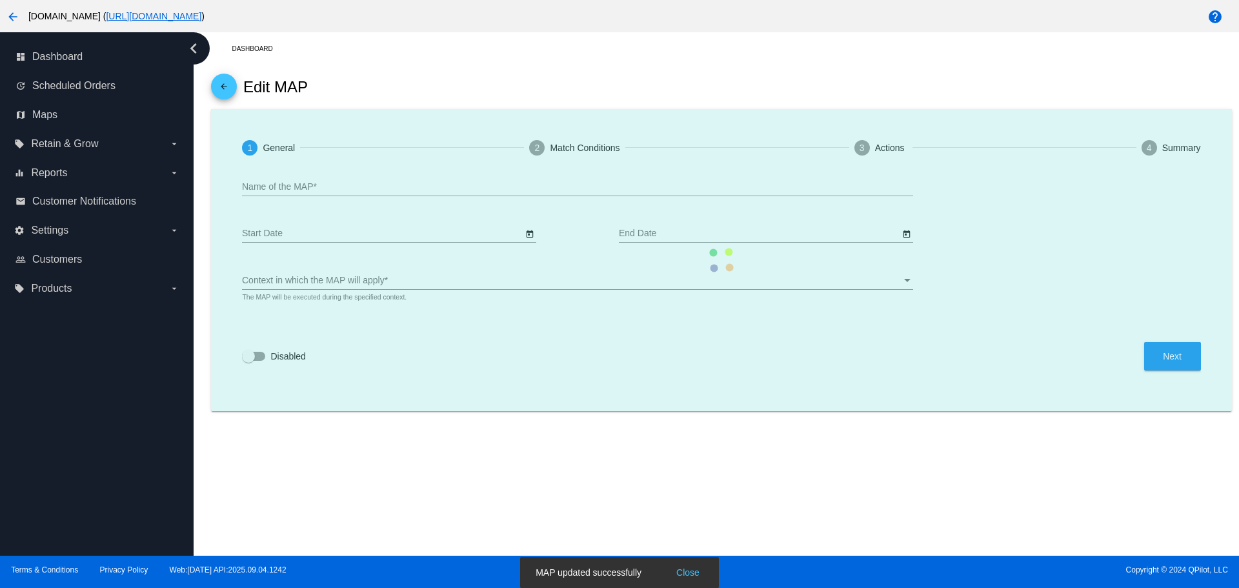
type input "(Default) Delete Failed Scheduled Order After 90 Days"
checkbox input "true"
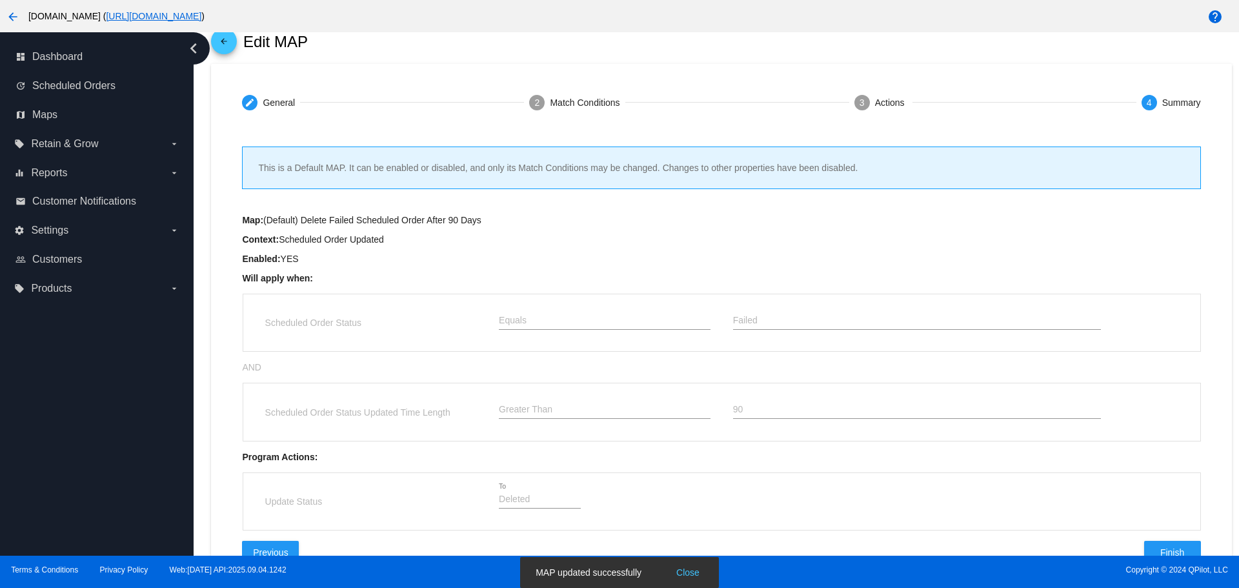
scroll to position [101, 0]
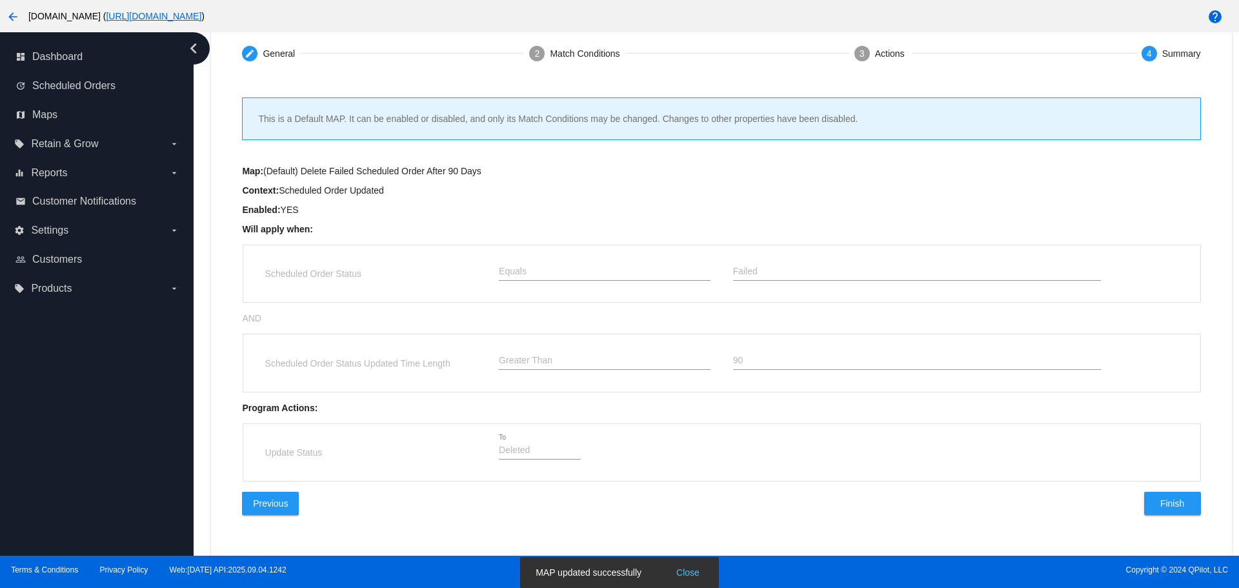
click at [1181, 501] on button "Finish" at bounding box center [1172, 503] width 57 height 23
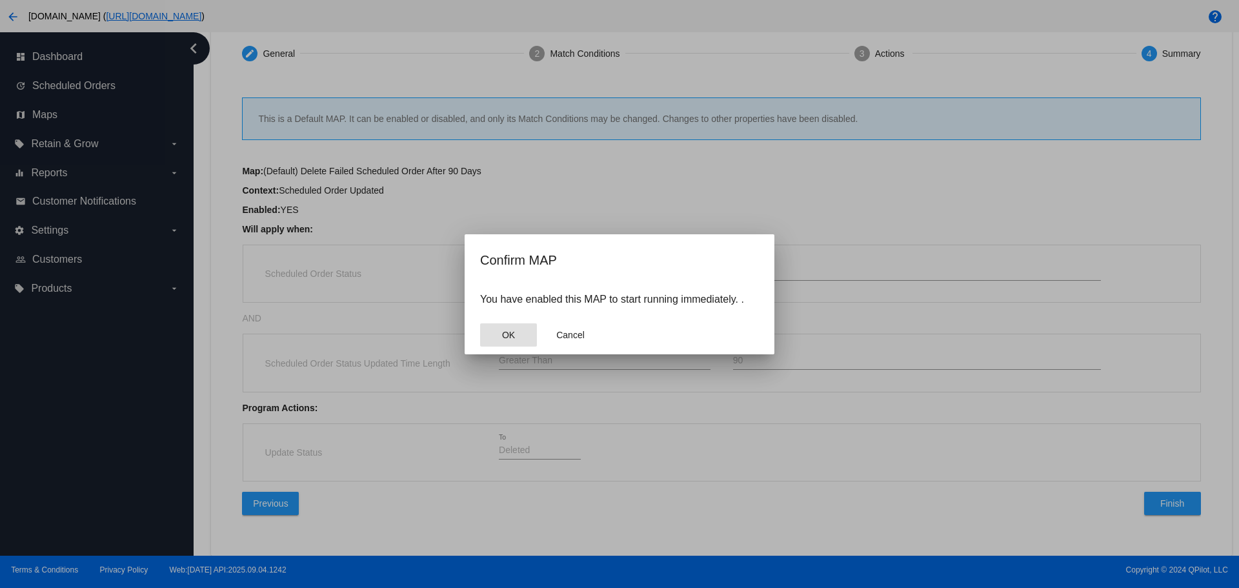
click at [512, 339] on button "OK" at bounding box center [508, 334] width 57 height 23
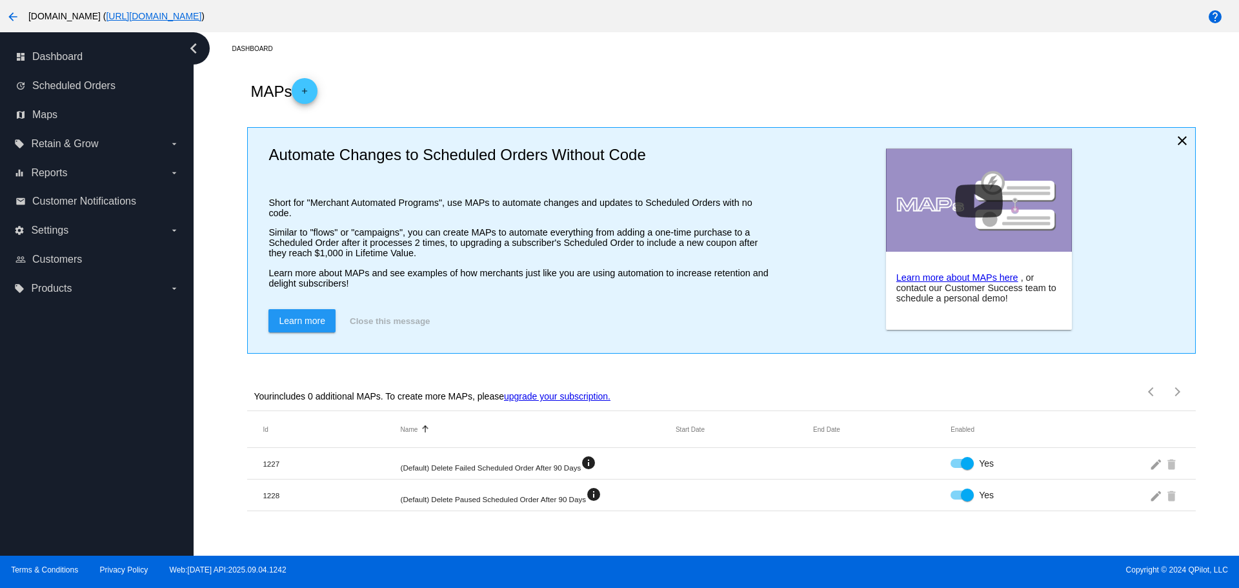
click at [1153, 505] on mat-icon "edit" at bounding box center [1156, 495] width 15 height 20
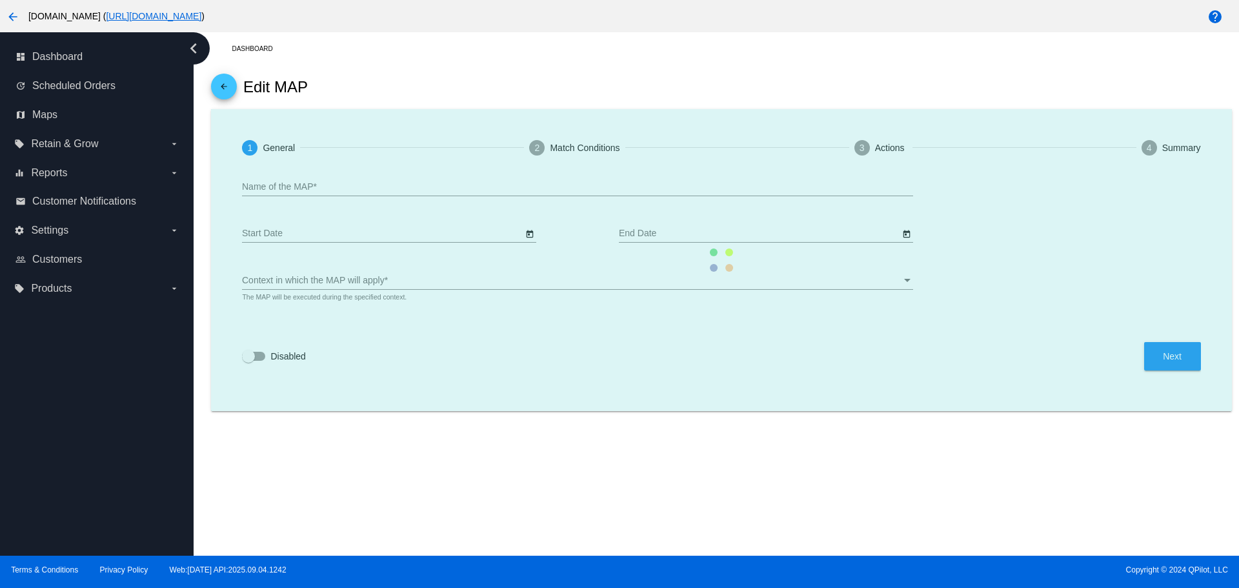
type input "(Default) Delete Paused Scheduled Order After 90 Days"
checkbox input "true"
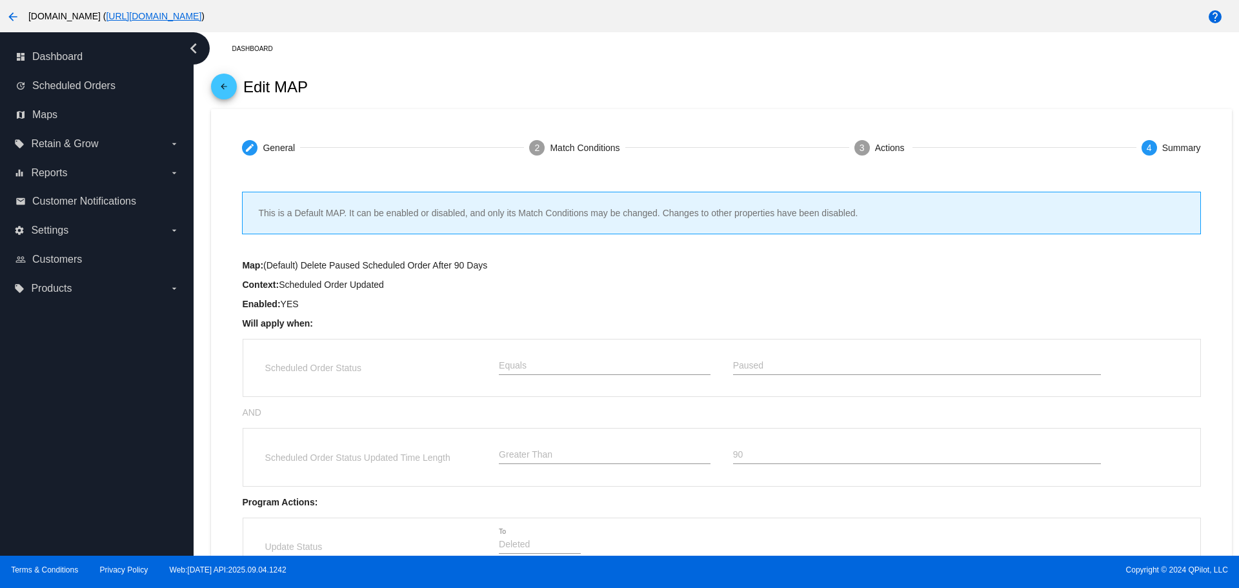
scroll to position [101, 0]
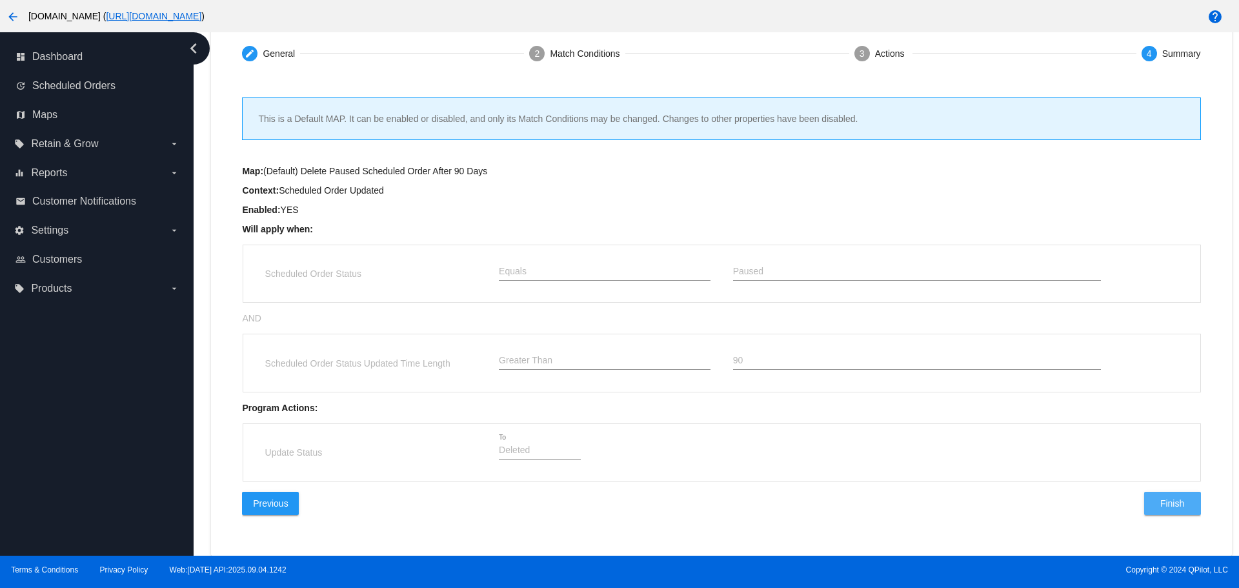
click at [1160, 505] on span "Finish" at bounding box center [1172, 503] width 24 height 10
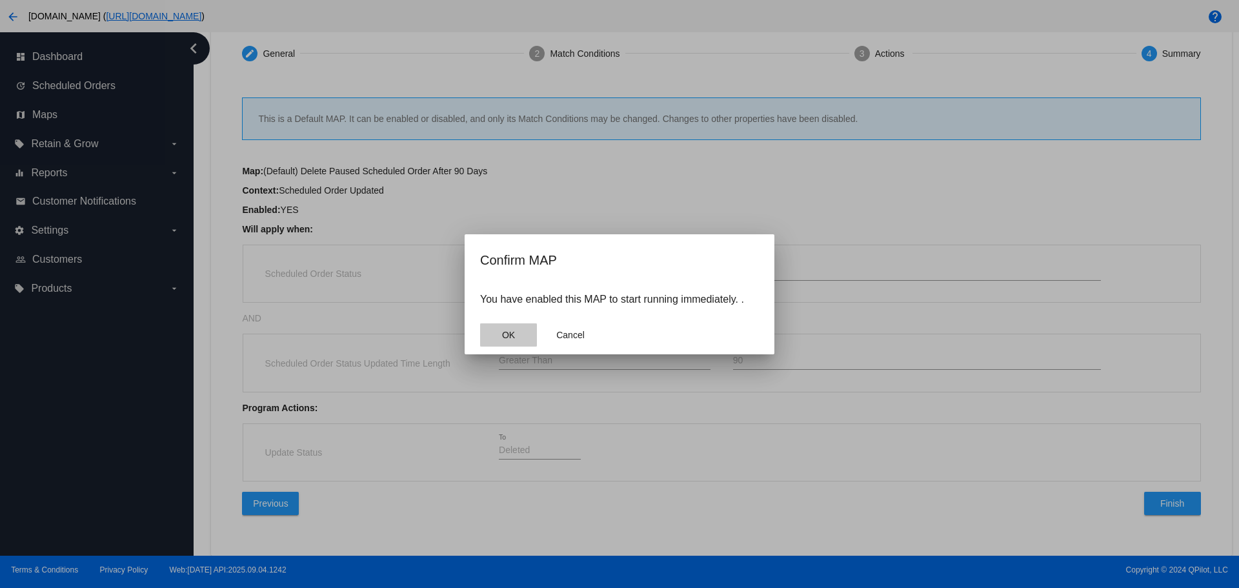
click at [526, 338] on button "OK" at bounding box center [508, 334] width 57 height 23
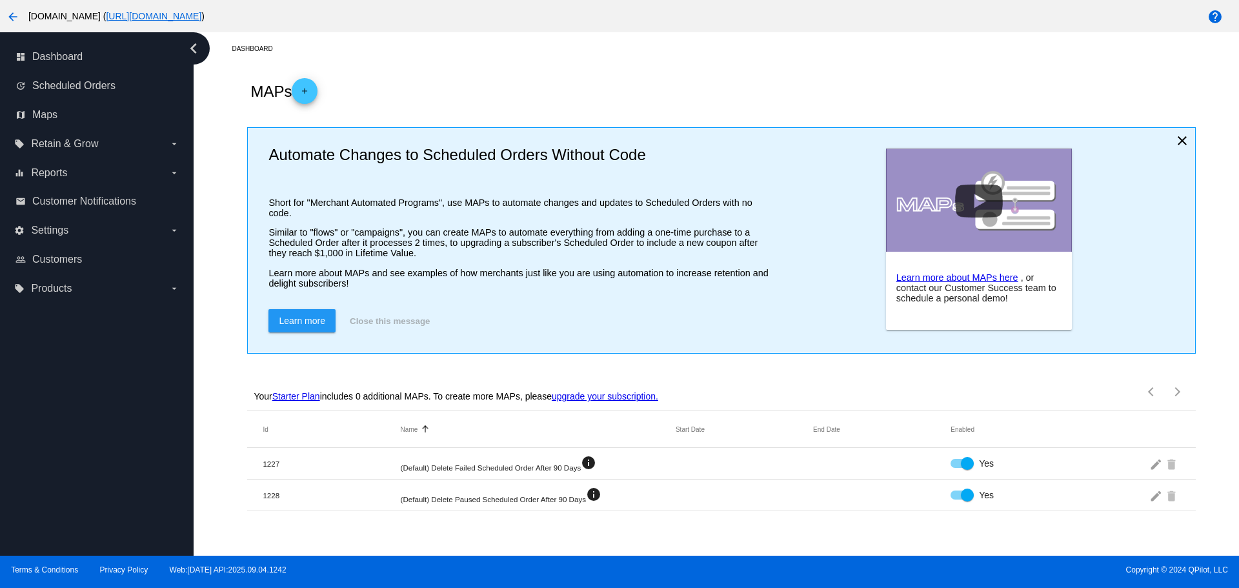
click at [8, 15] on mat-icon "arrow_back" at bounding box center [12, 16] width 15 height 15
